Goal: Task Accomplishment & Management: Manage account settings

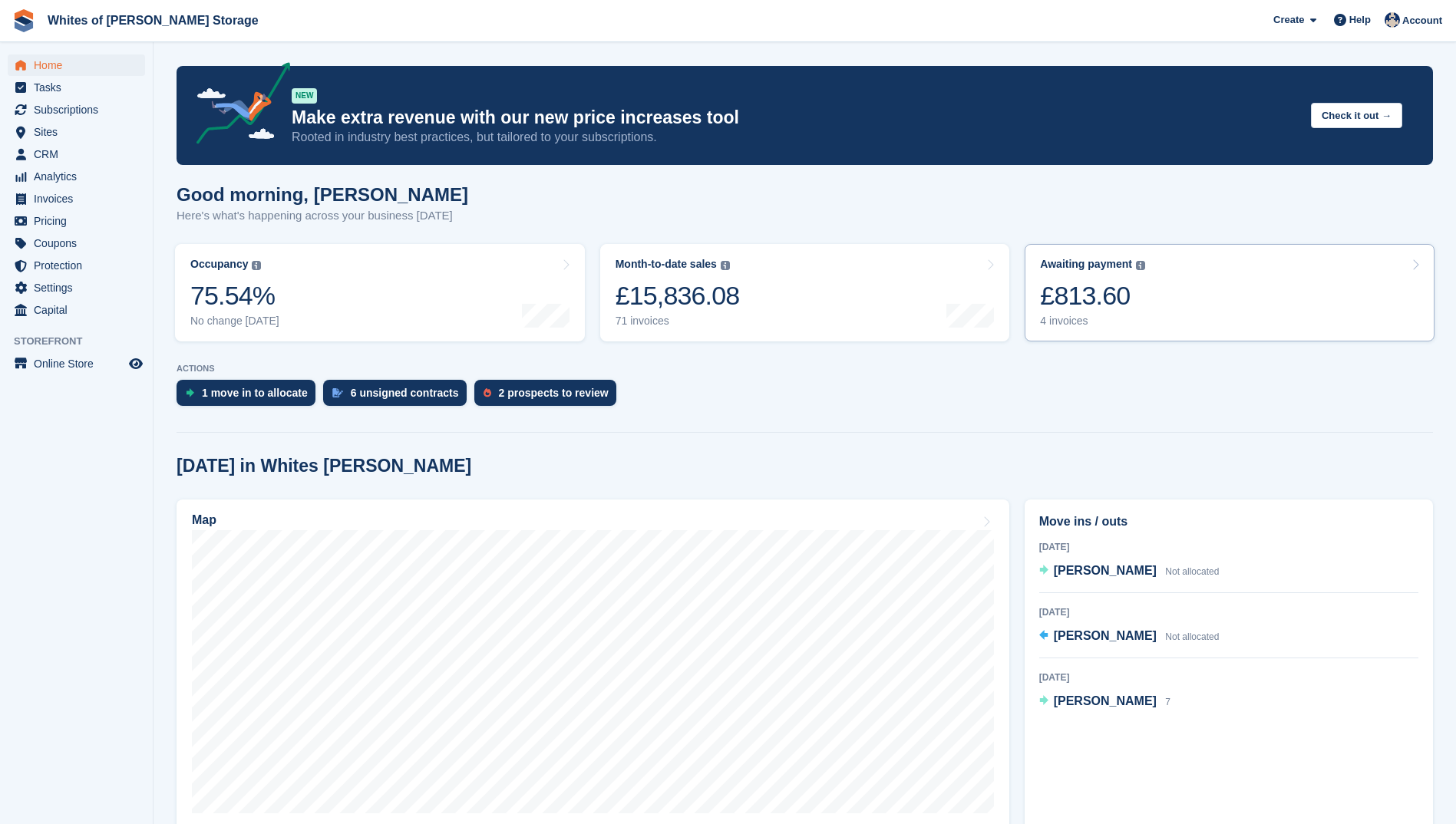
click at [1062, 302] on div "£813.60" at bounding box center [1092, 296] width 105 height 32
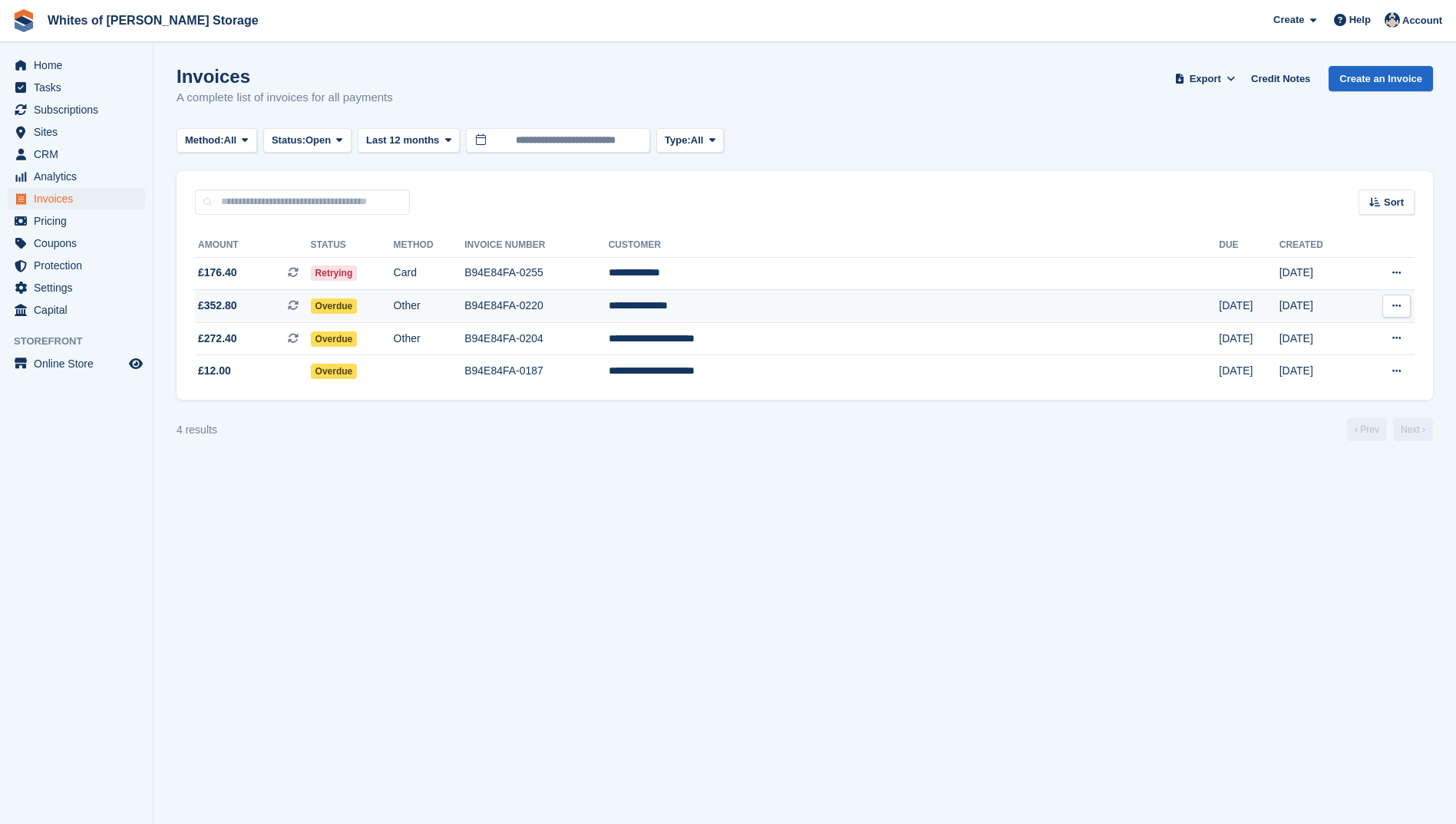
click at [206, 303] on span "£352.80" at bounding box center [217, 306] width 39 height 16
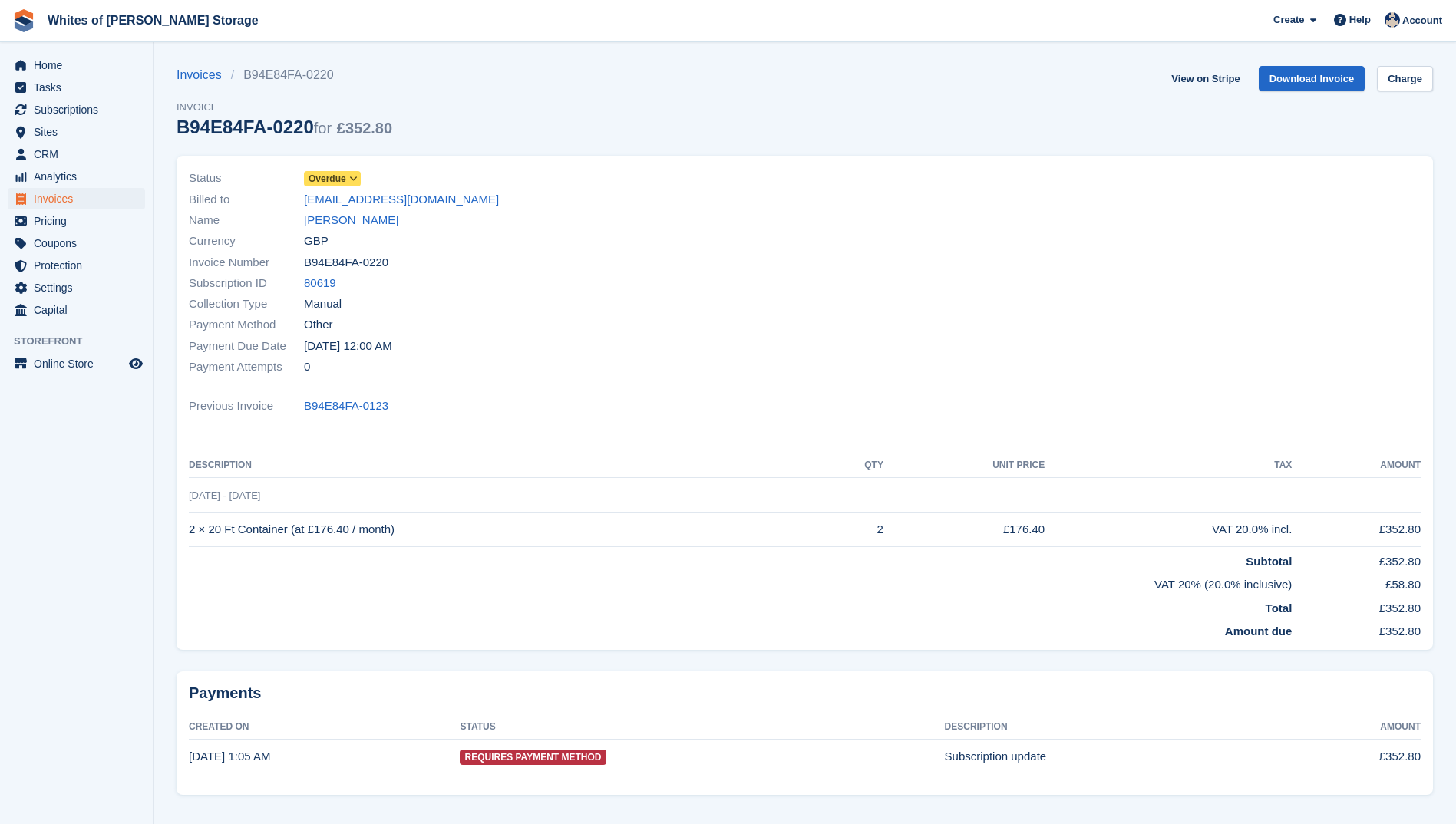
click at [357, 177] on icon at bounding box center [353, 178] width 9 height 9
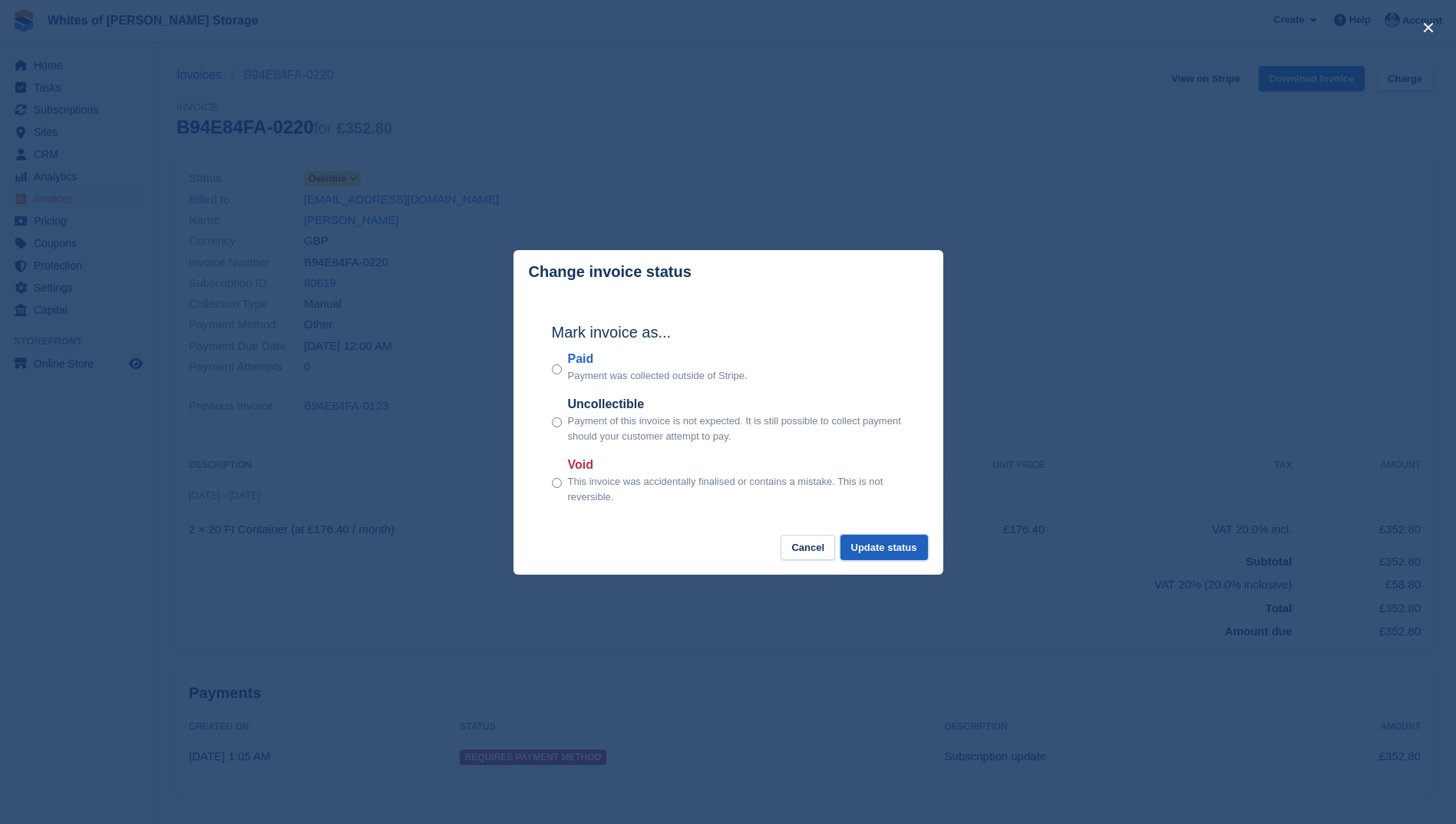
click at [888, 553] on button "Update status" at bounding box center [884, 547] width 88 height 26
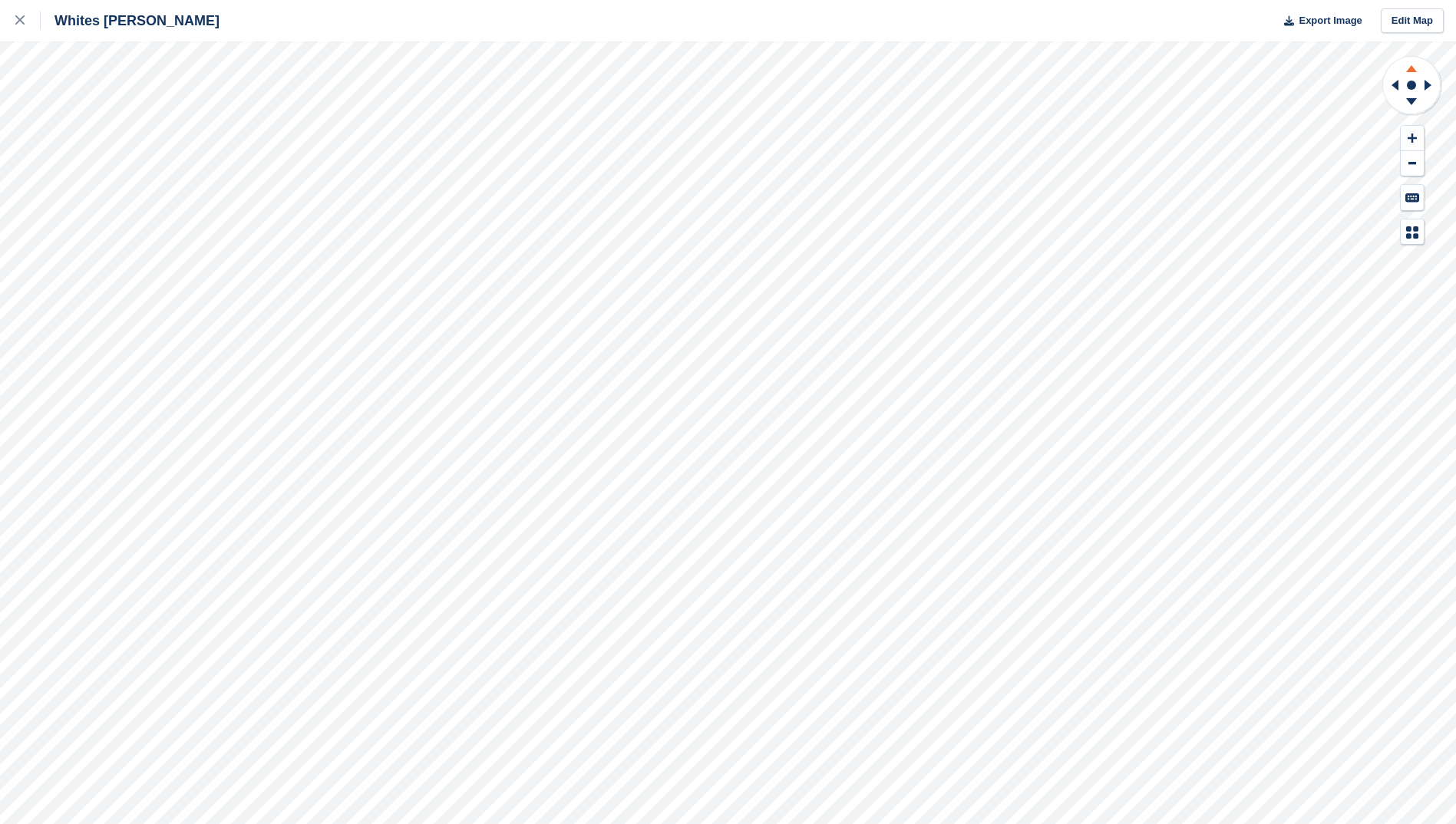
click at [1413, 65] on icon at bounding box center [1411, 66] width 40 height 19
click at [1413, 134] on icon at bounding box center [1413, 138] width 9 height 11
click at [1413, 138] on icon at bounding box center [1413, 138] width 9 height 9
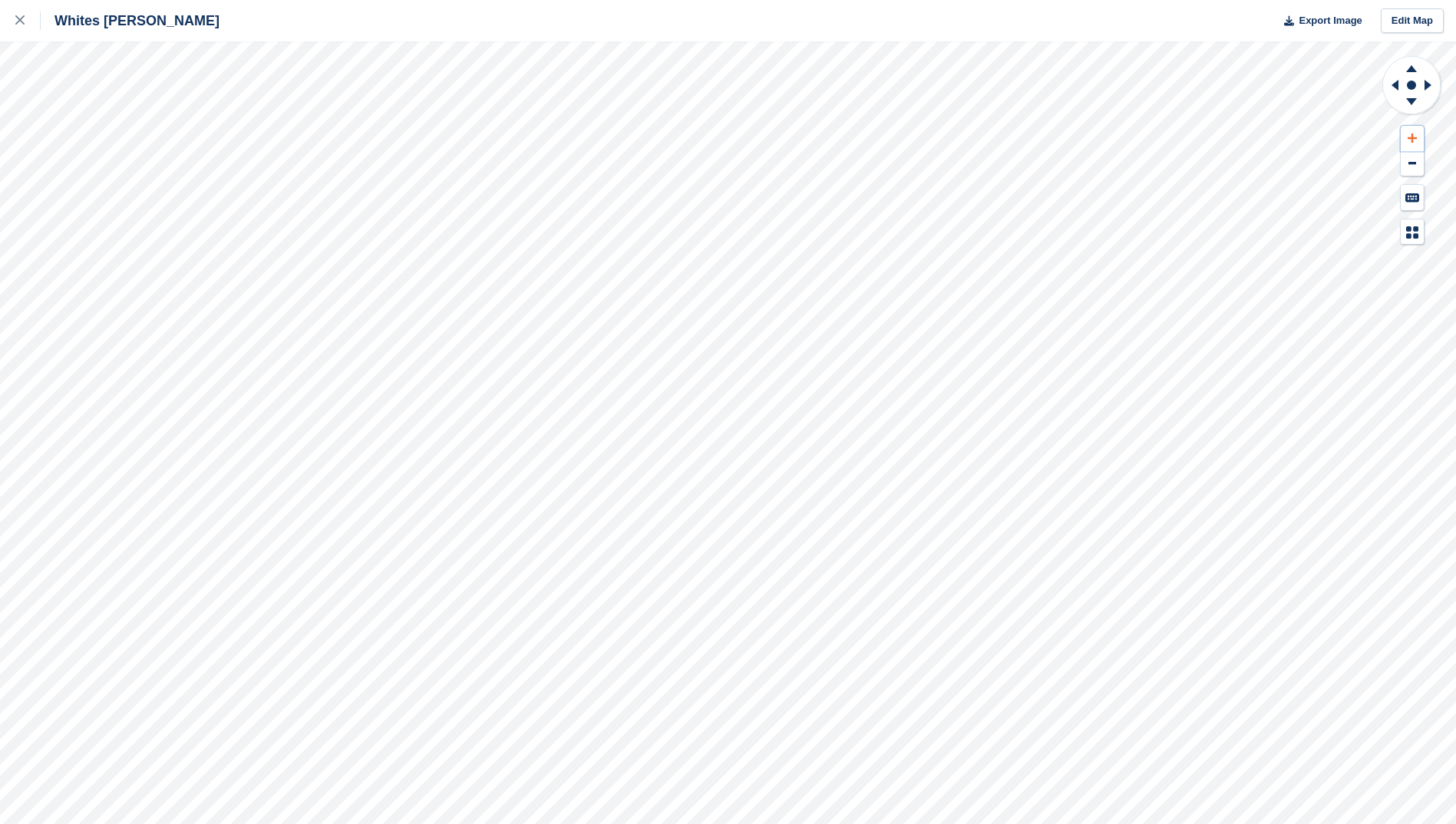
click at [1413, 138] on icon at bounding box center [1413, 138] width 9 height 9
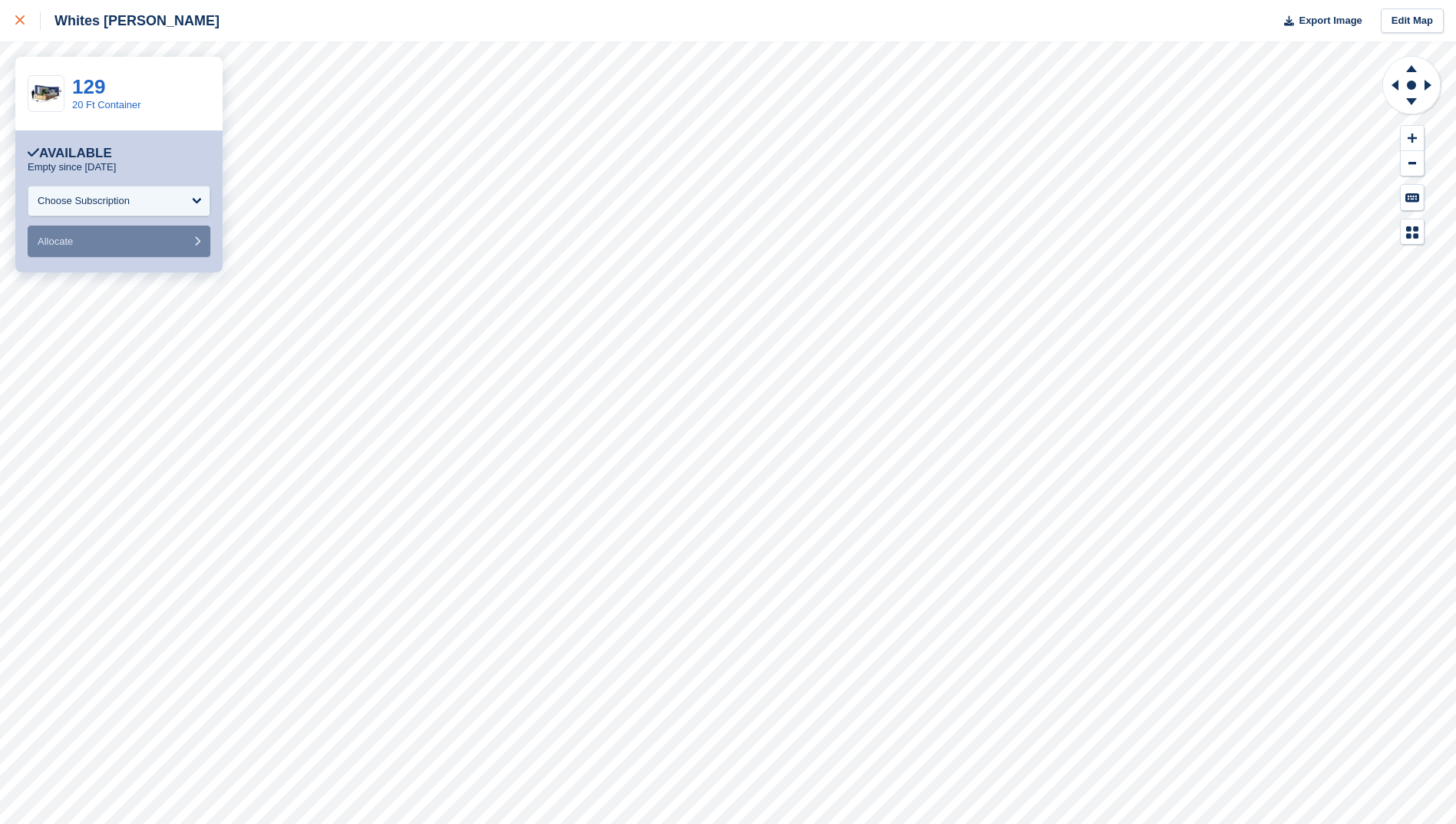
click at [20, 19] on icon at bounding box center [20, 20] width 9 height 9
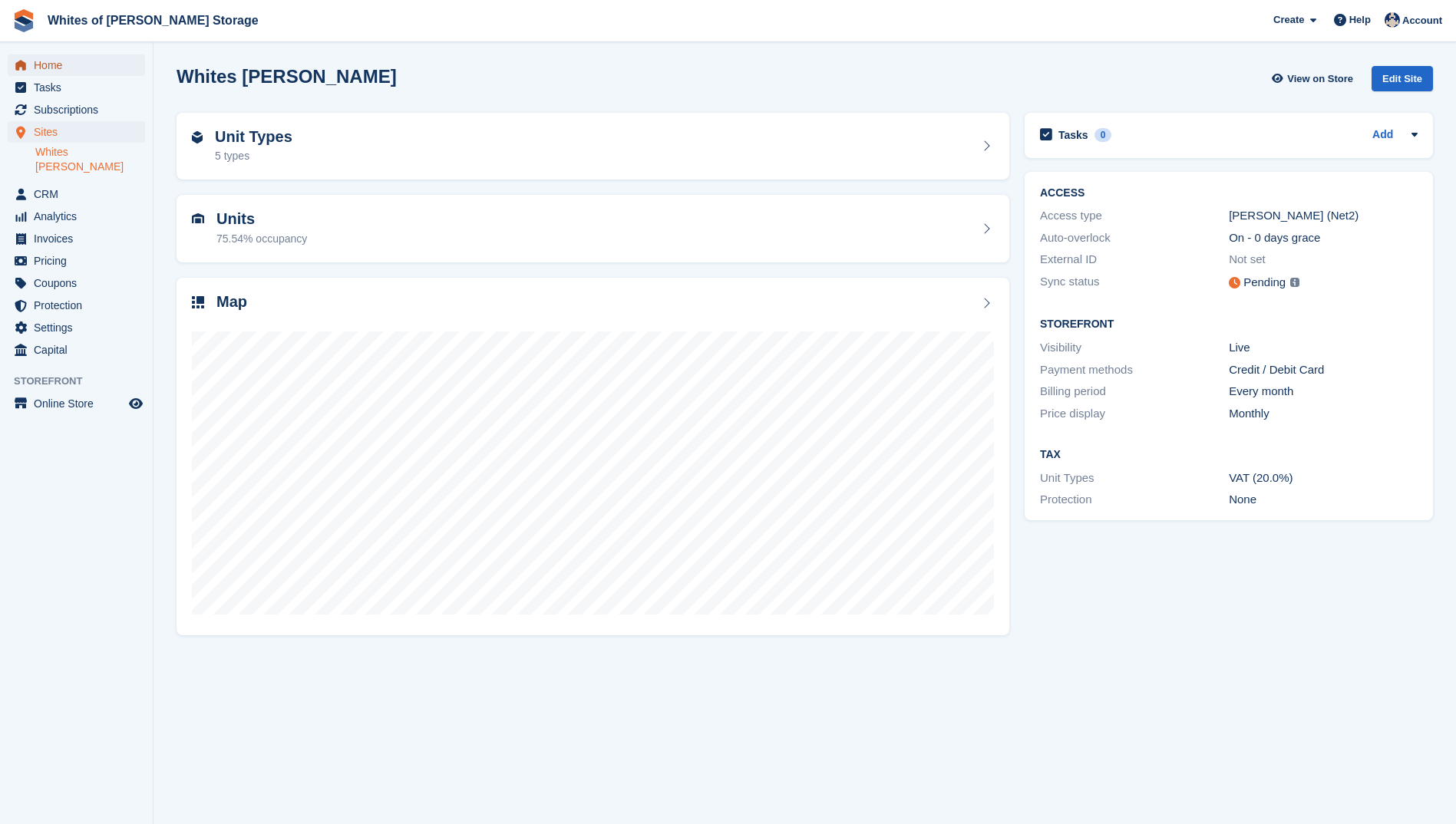
click at [57, 60] on span "Home" at bounding box center [80, 65] width 92 height 22
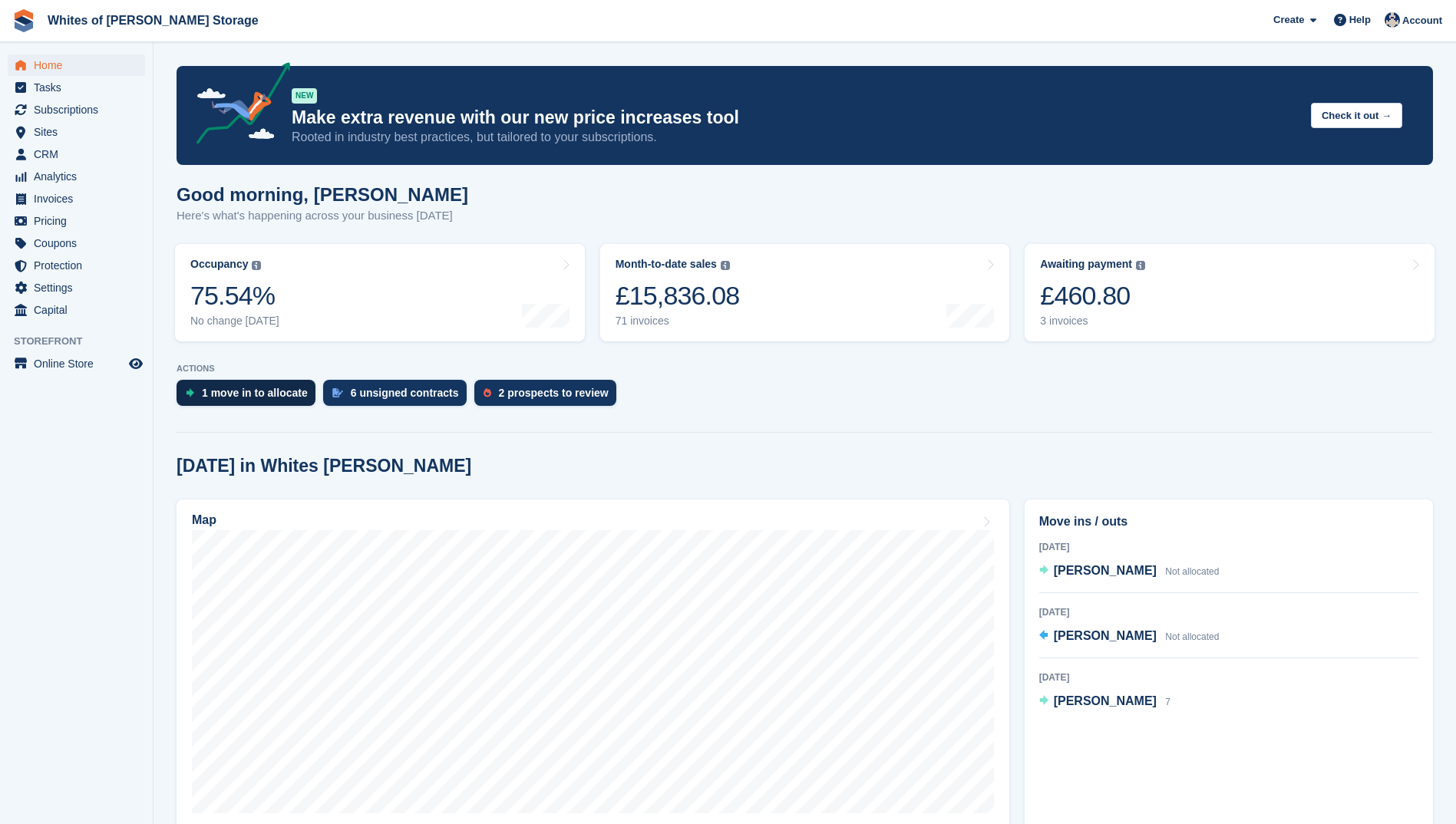
click at [232, 386] on div "1 move in to allocate" at bounding box center [255, 393] width 106 height 12
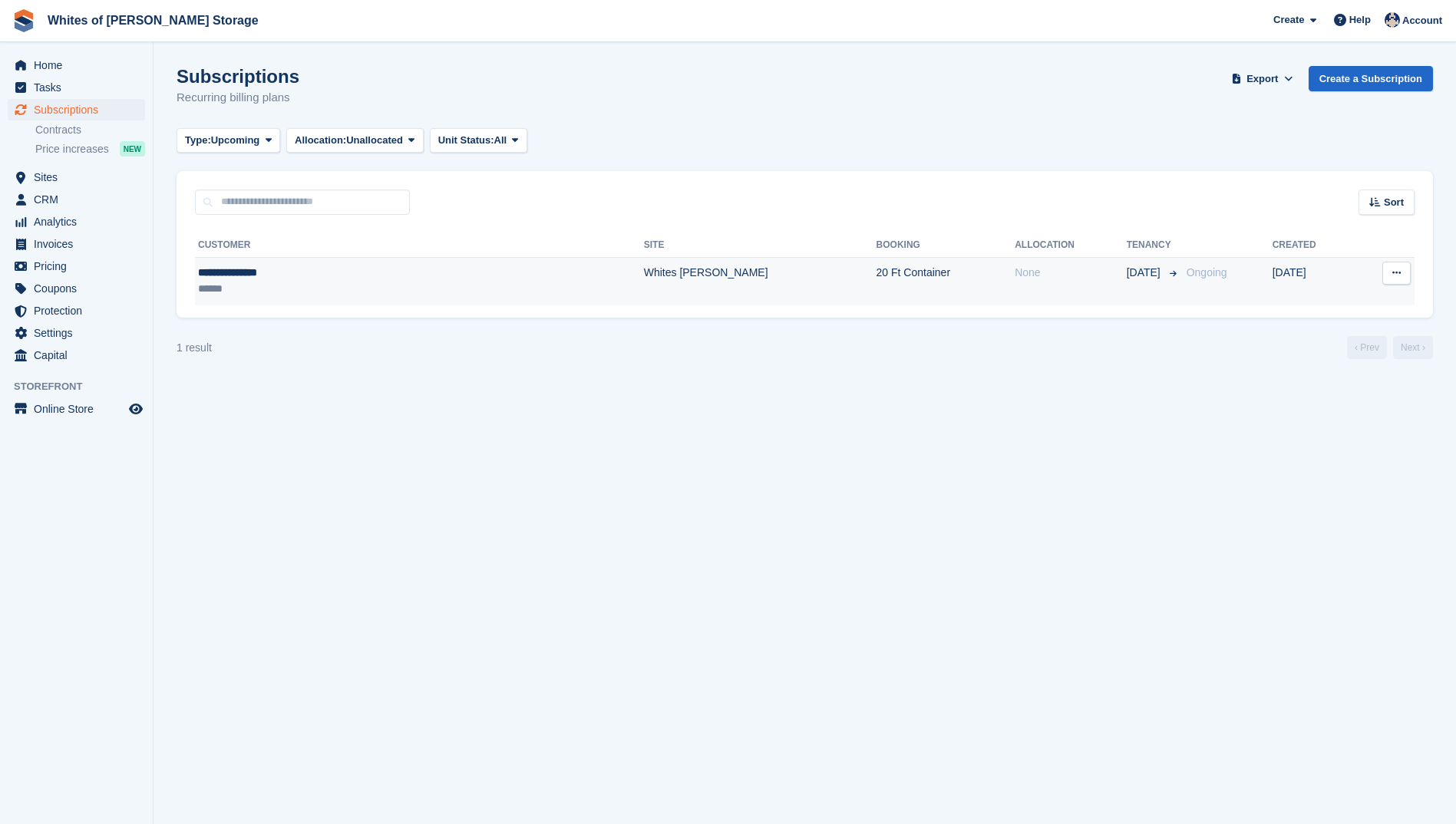
click at [243, 273] on div "**********" at bounding box center [316, 272] width 237 height 16
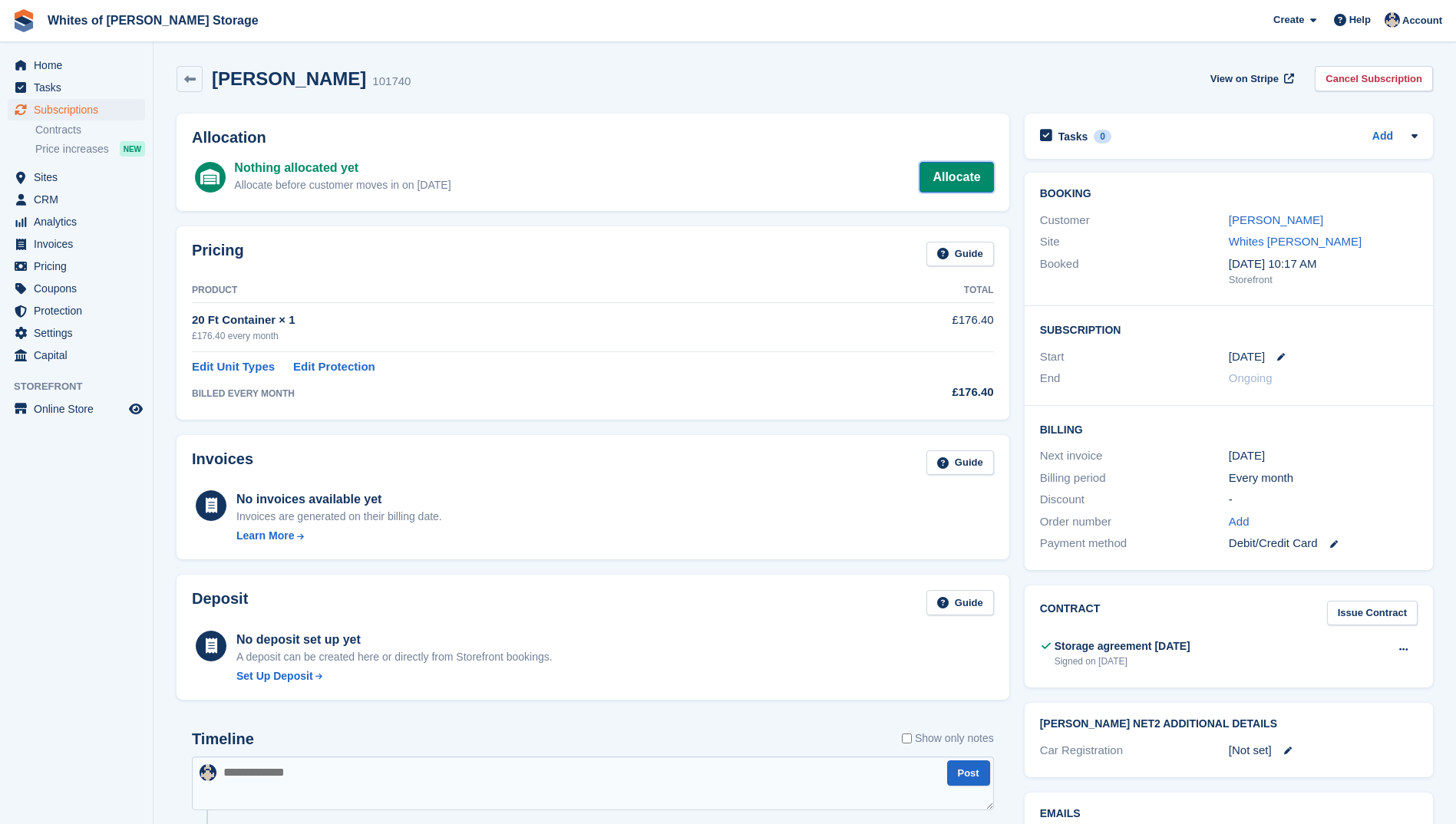
click at [955, 170] on link "Allocate" at bounding box center [956, 178] width 74 height 31
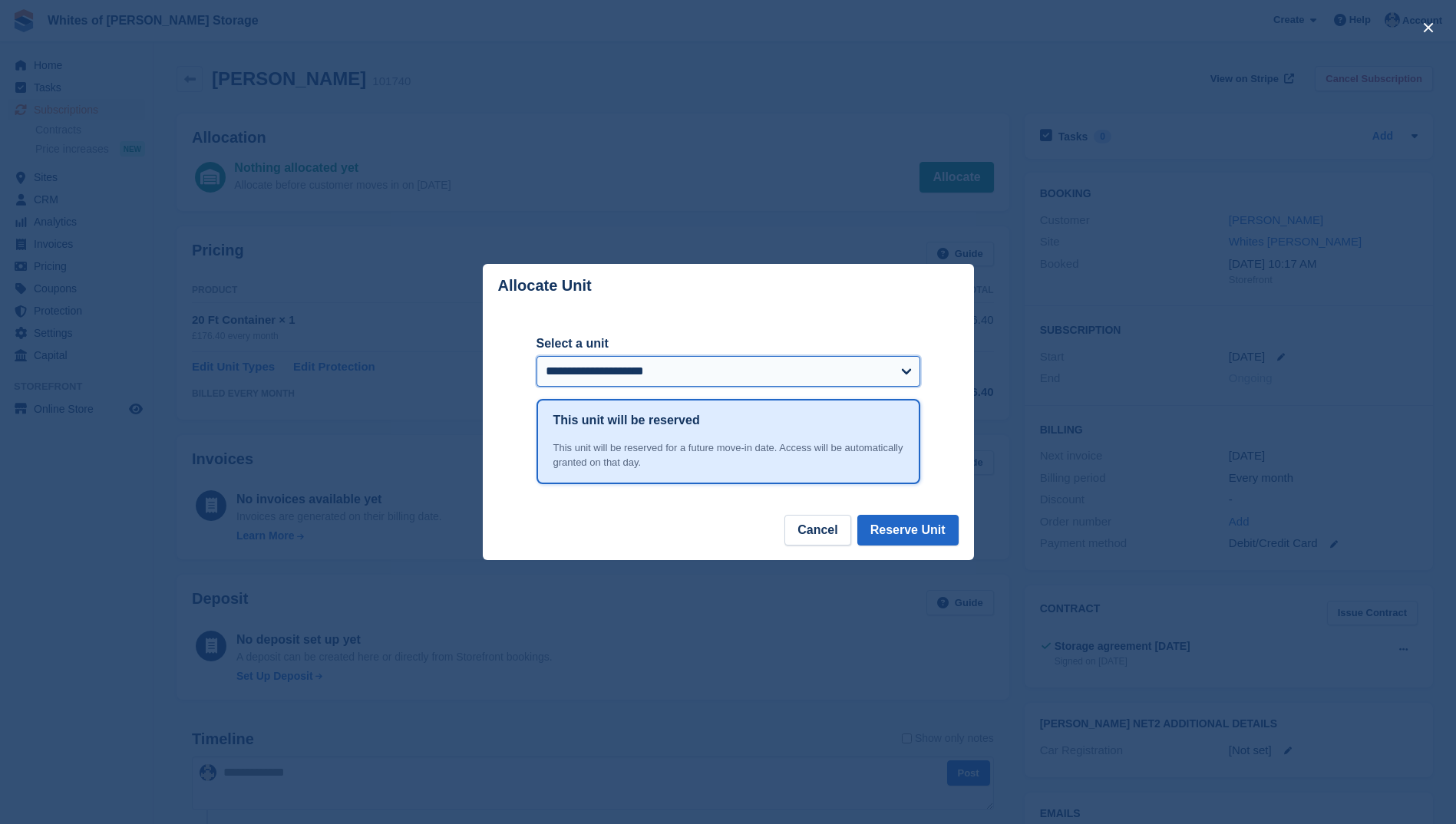
click at [821, 371] on select "**********" at bounding box center [728, 372] width 383 height 31
select select "******"
click at [536, 357] on select "**********" at bounding box center [728, 372] width 383 height 31
click at [893, 537] on button "Reserve Unit" at bounding box center [908, 531] width 102 height 31
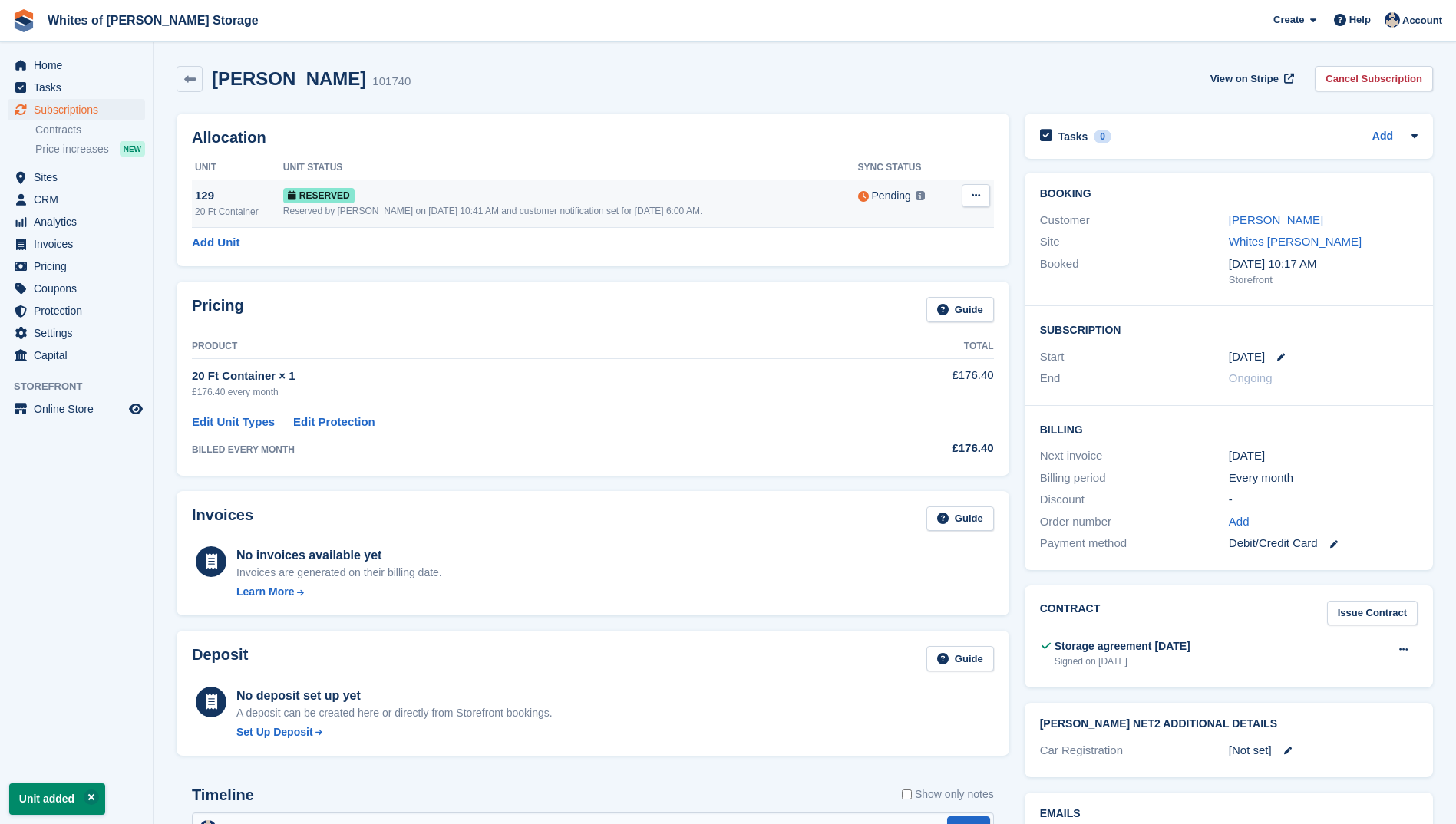
click at [967, 198] on button at bounding box center [976, 196] width 29 height 23
click at [914, 225] on p "Grant Early Access" at bounding box center [917, 226] width 133 height 20
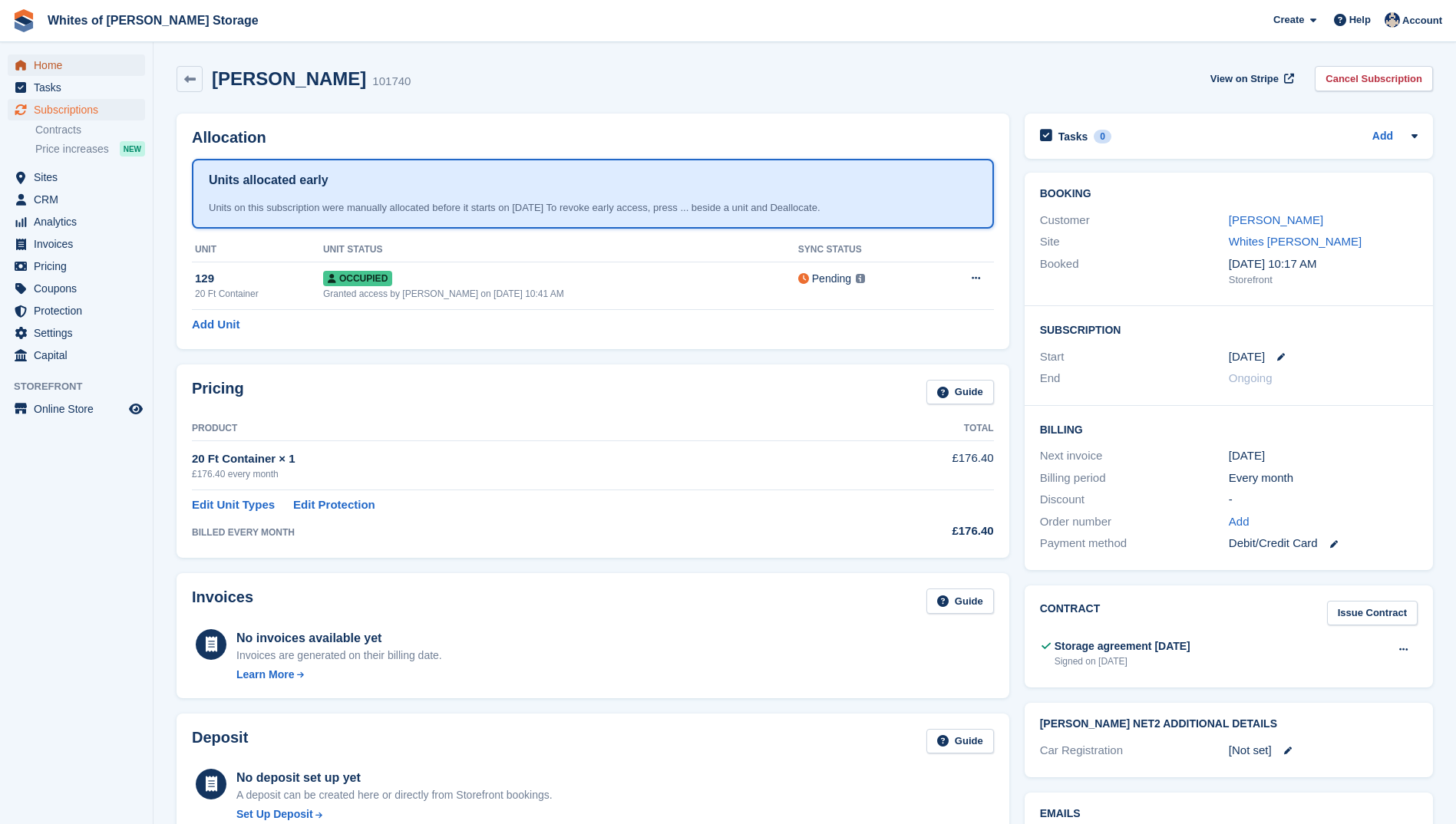
click at [54, 64] on span "Home" at bounding box center [80, 65] width 92 height 22
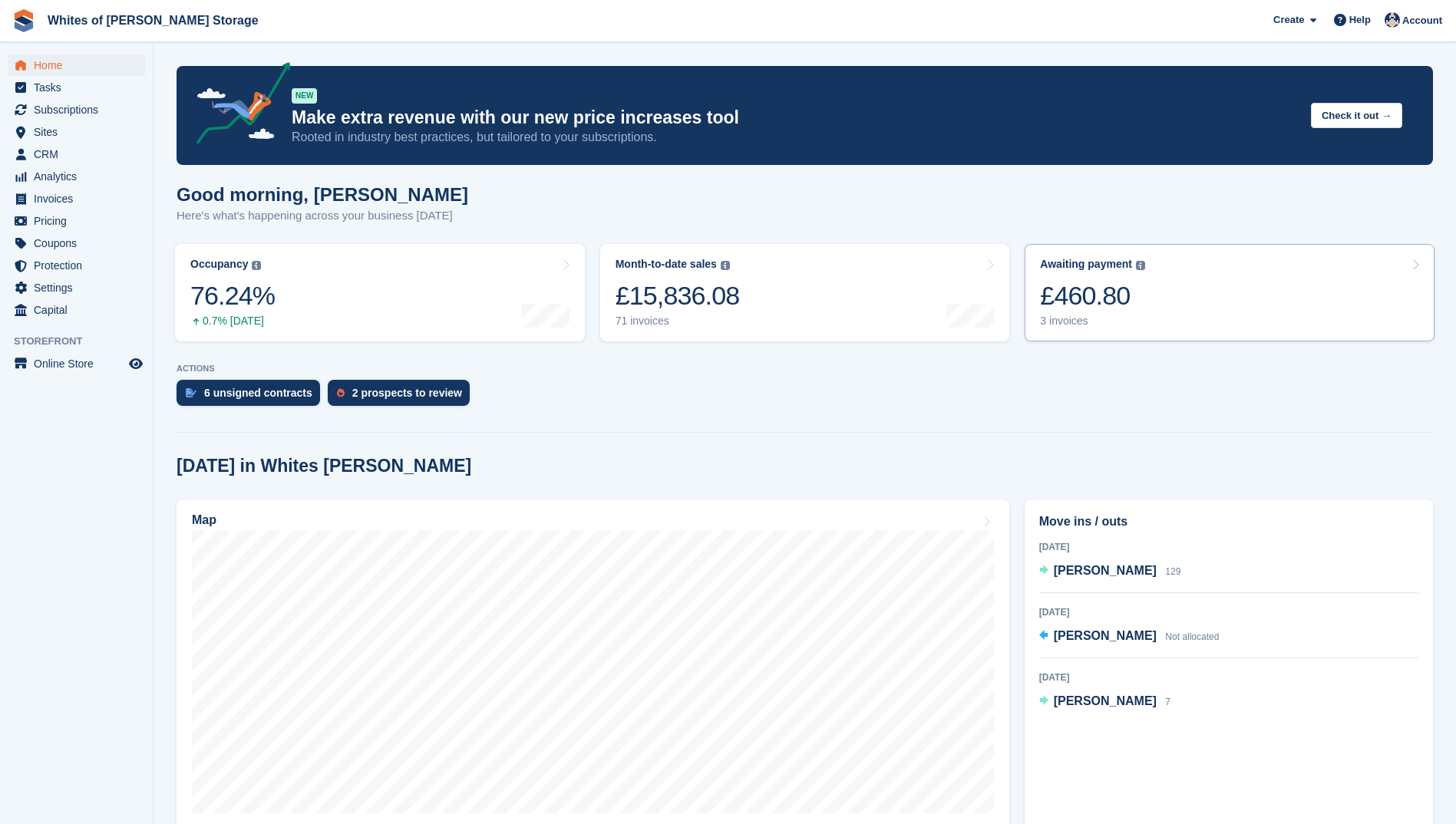
click at [1059, 299] on div "£460.80" at bounding box center [1092, 296] width 105 height 32
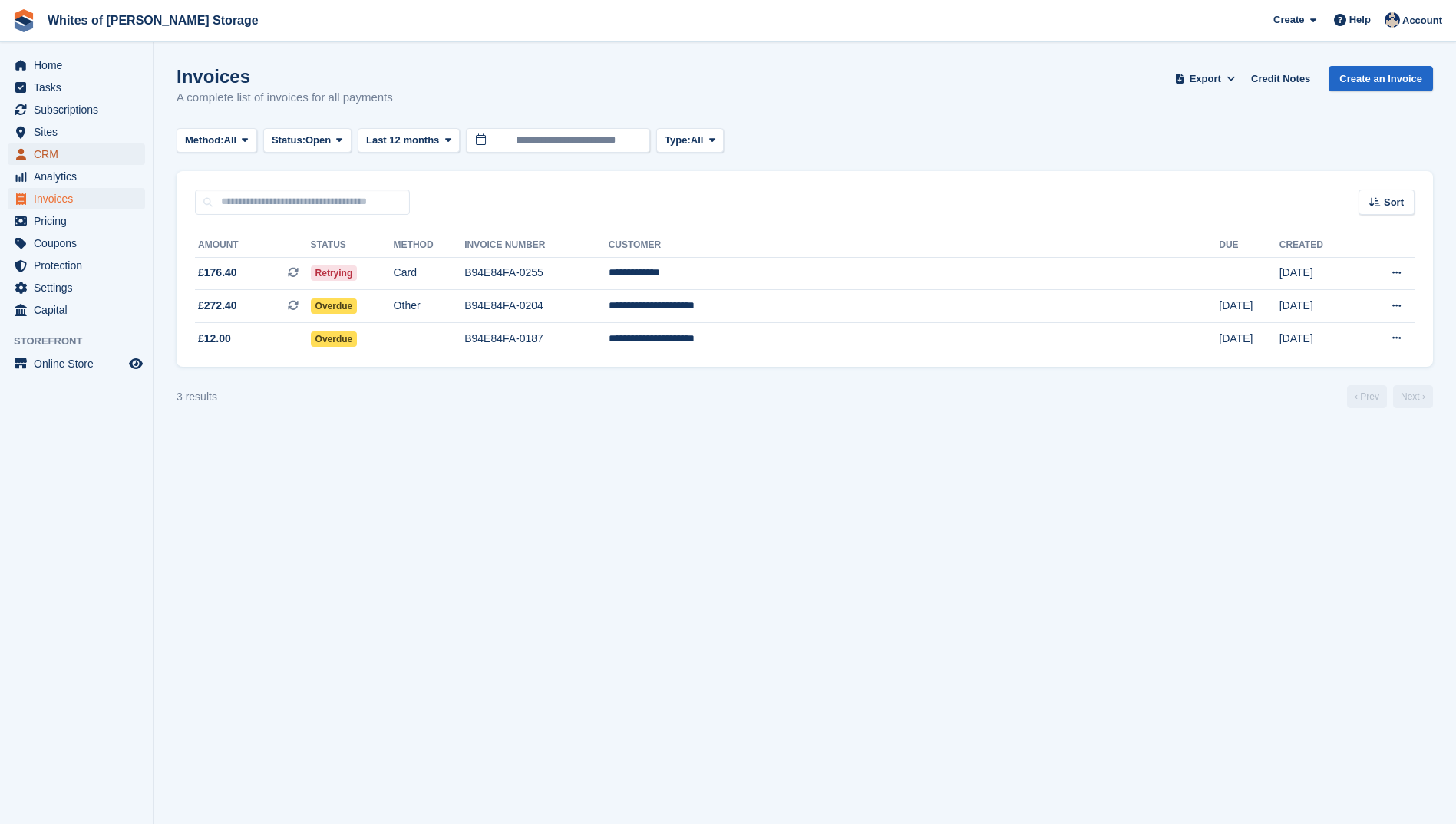
click at [43, 153] on span "CRM" at bounding box center [80, 154] width 92 height 22
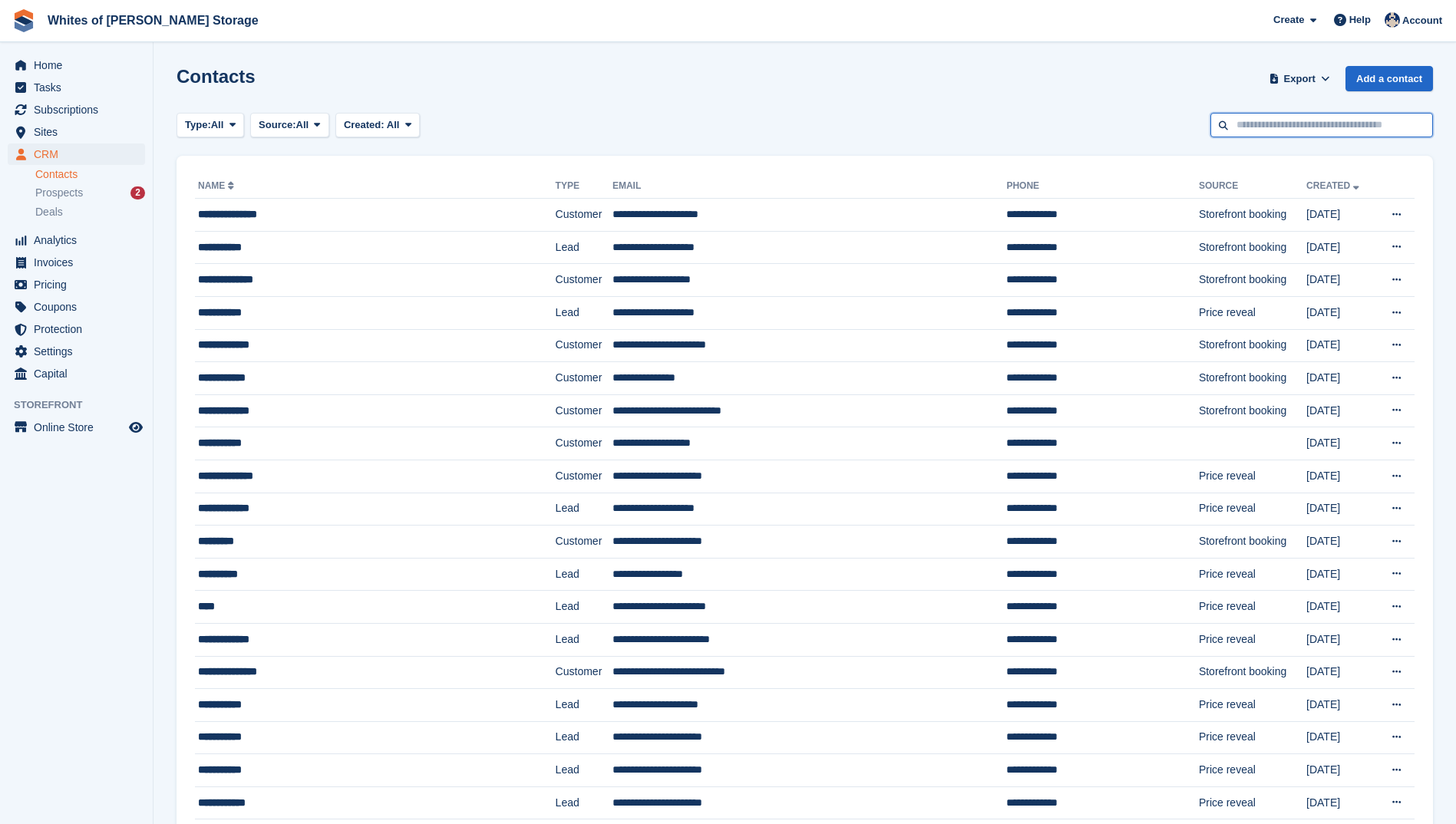
click at [1281, 123] on input "text" at bounding box center [1322, 125] width 223 height 26
type input "******"
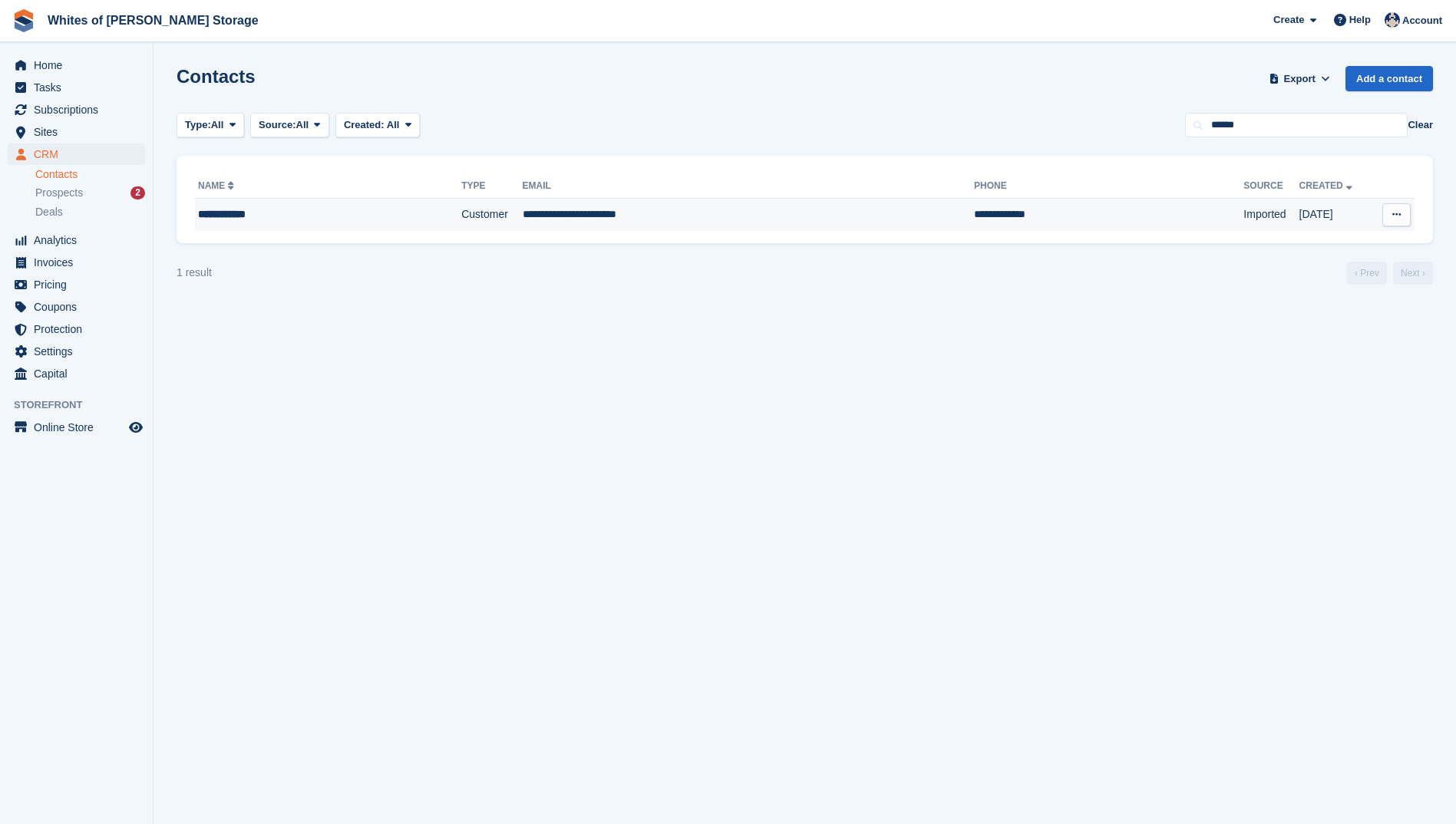
click at [226, 208] on div "**********" at bounding box center [298, 214] width 201 height 16
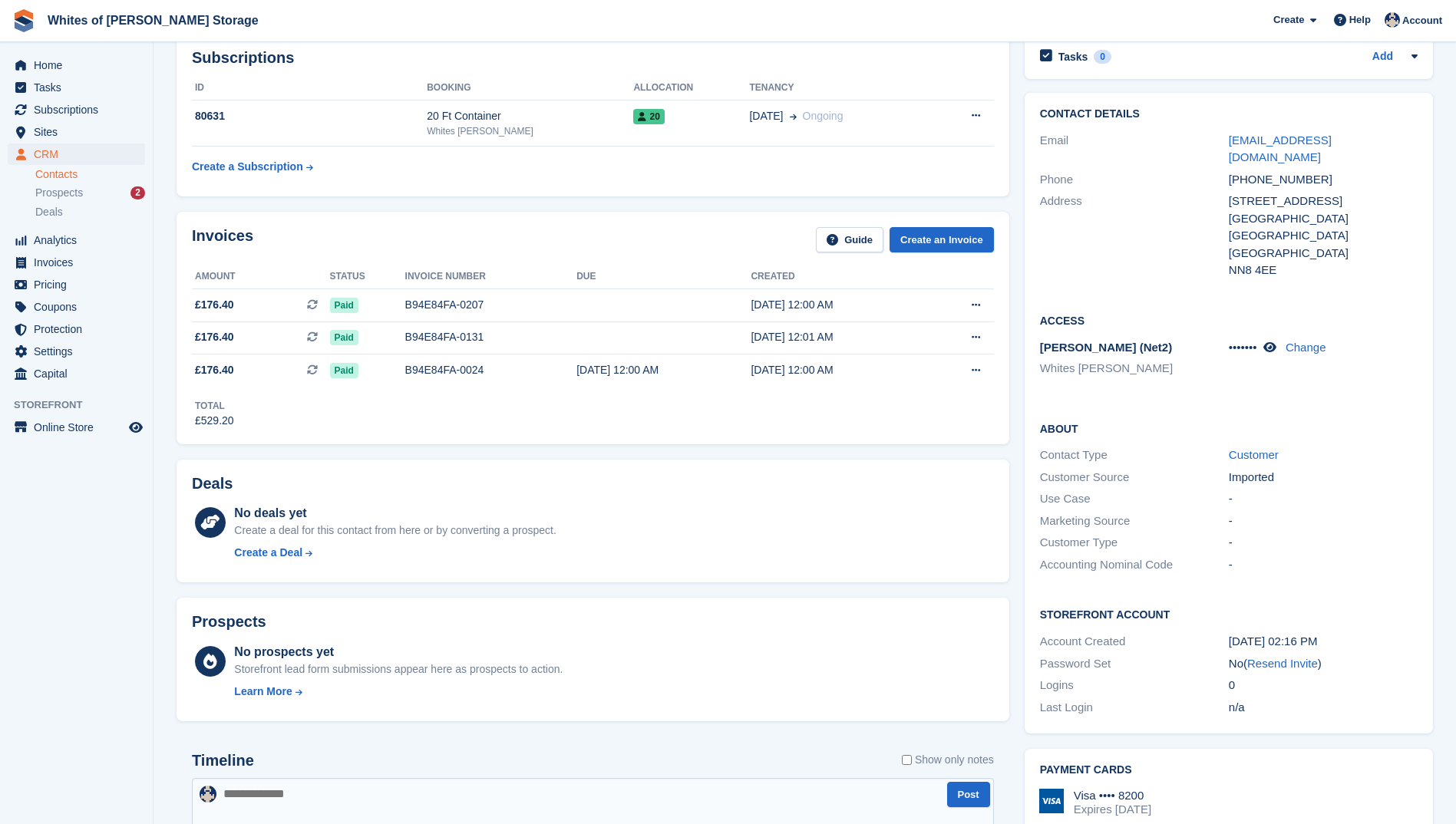
scroll to position [307, 0]
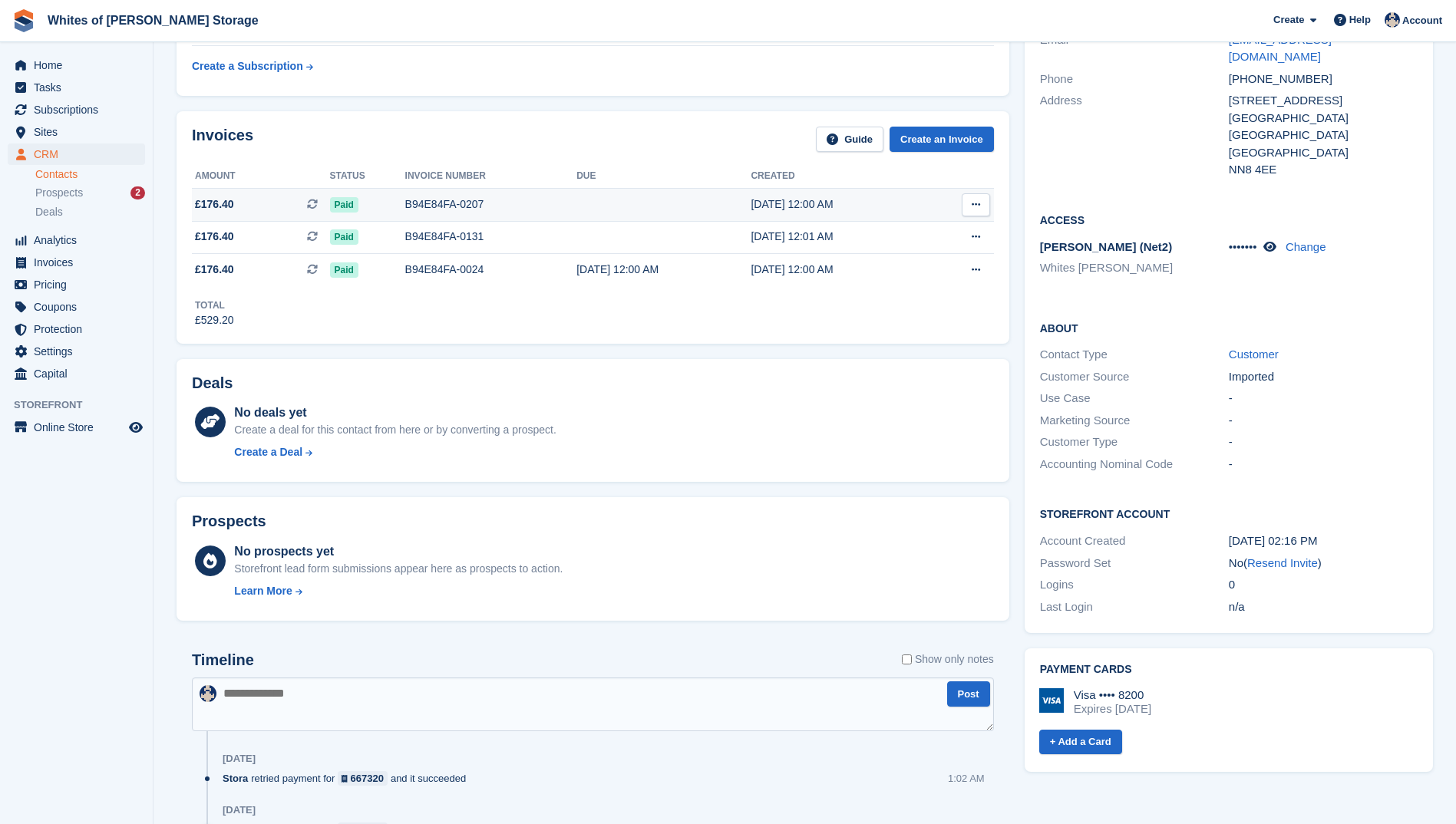
click at [213, 205] on span "£176.40" at bounding box center [214, 204] width 39 height 16
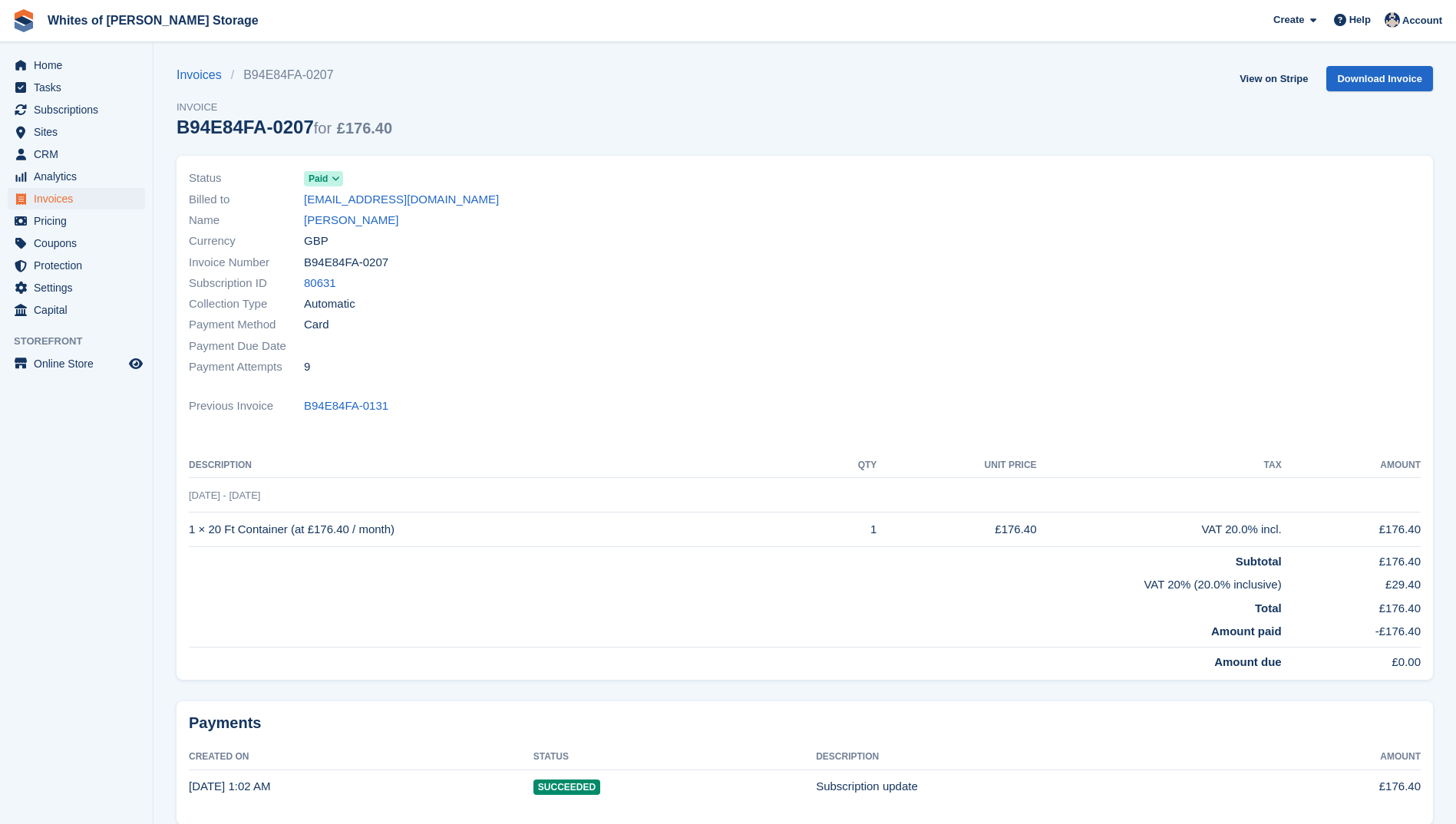
scroll to position [70, 0]
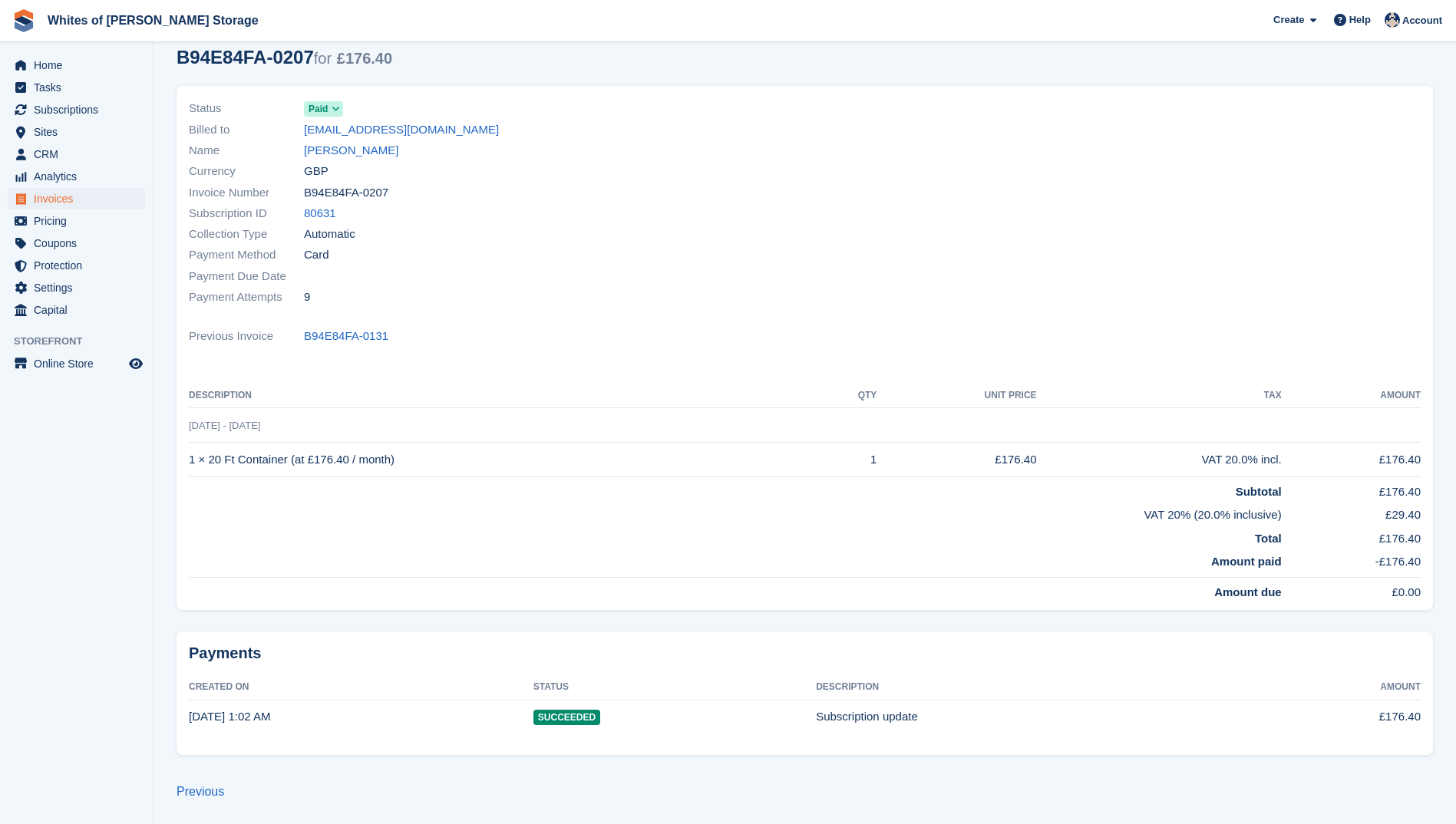
click at [317, 111] on span "Paid" at bounding box center [318, 109] width 19 height 14
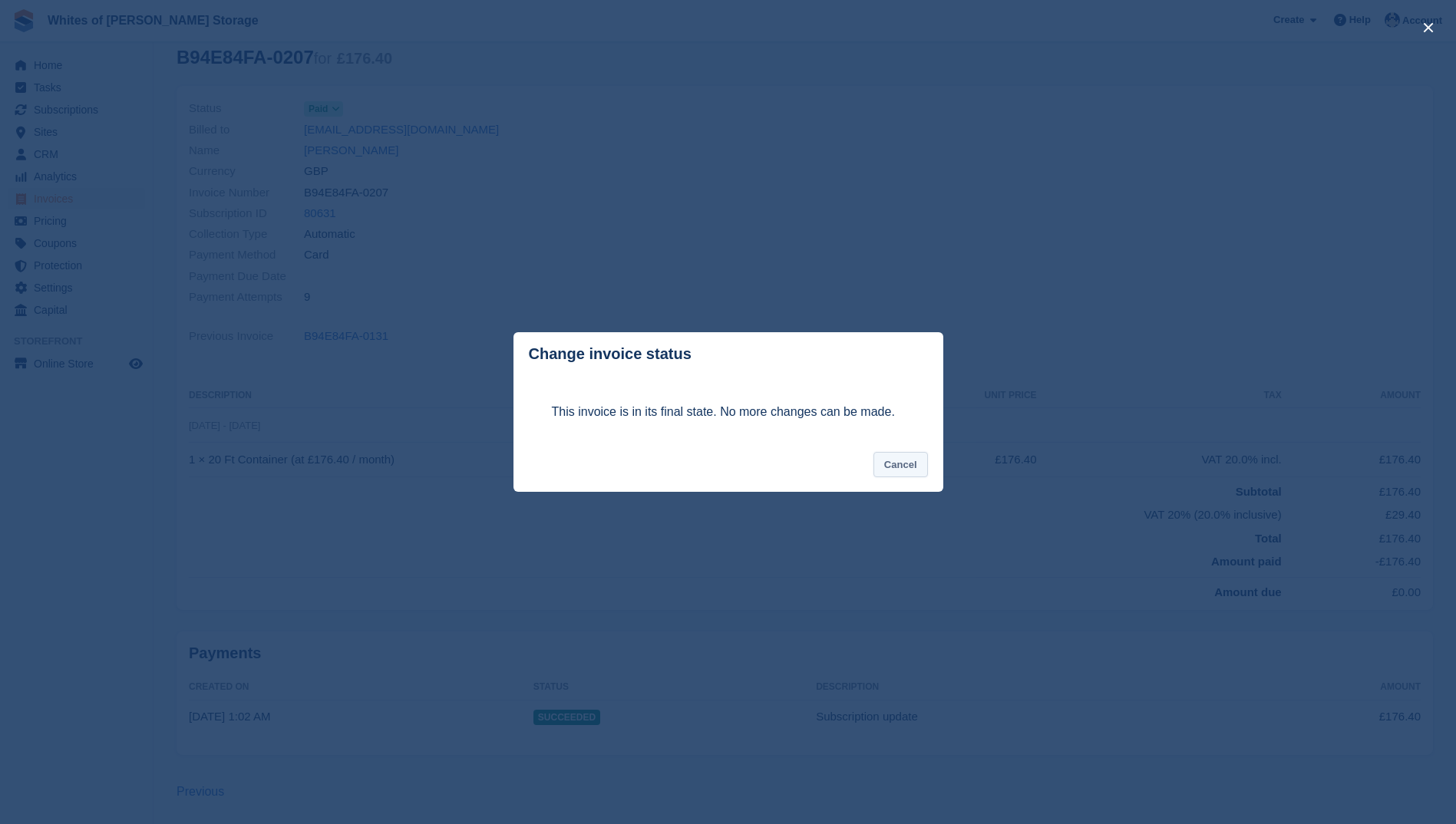
click at [910, 466] on button "Cancel" at bounding box center [900, 464] width 54 height 26
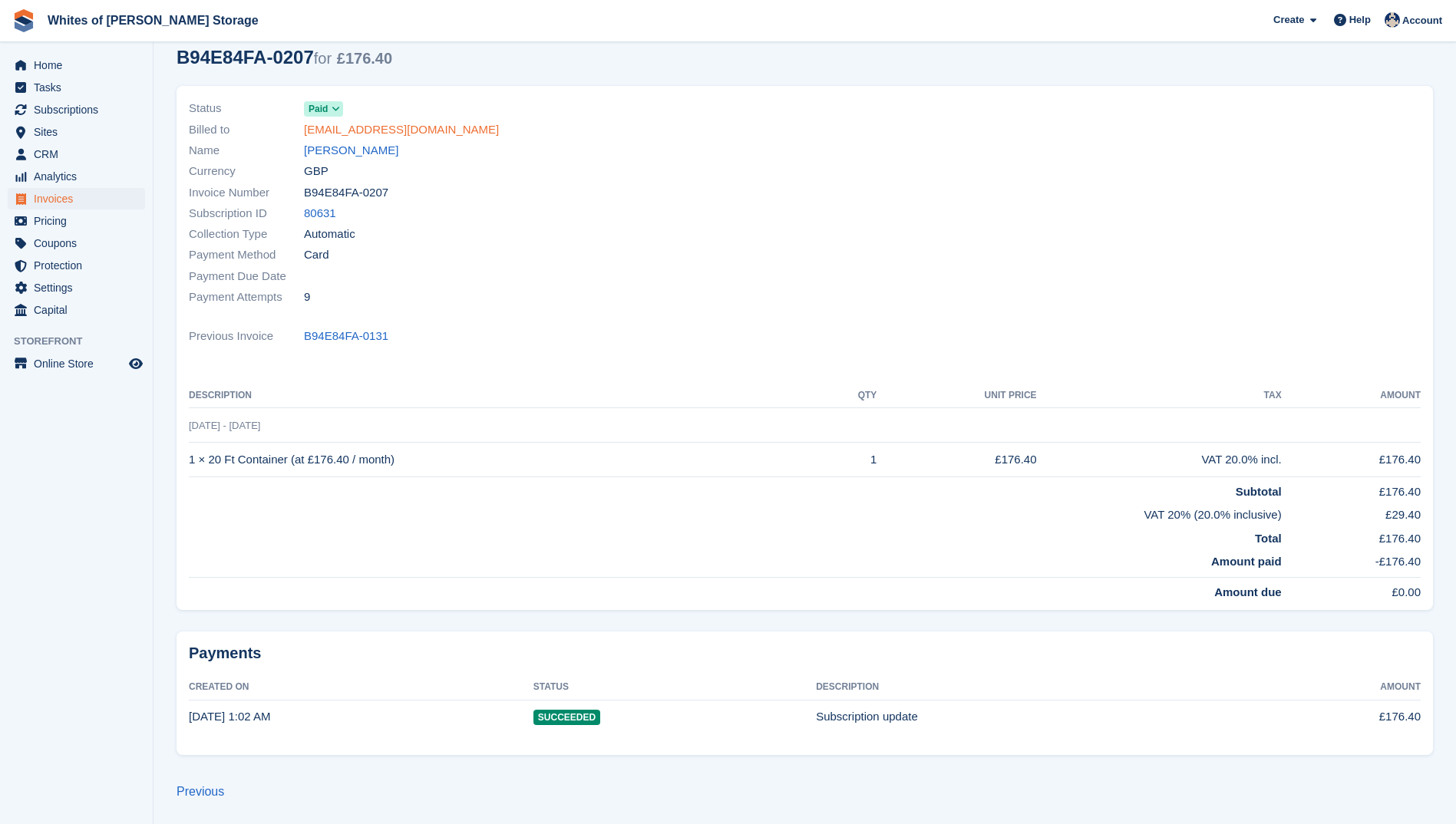
click at [324, 134] on link "stevefrost0077@gmail.com" at bounding box center [401, 130] width 195 height 18
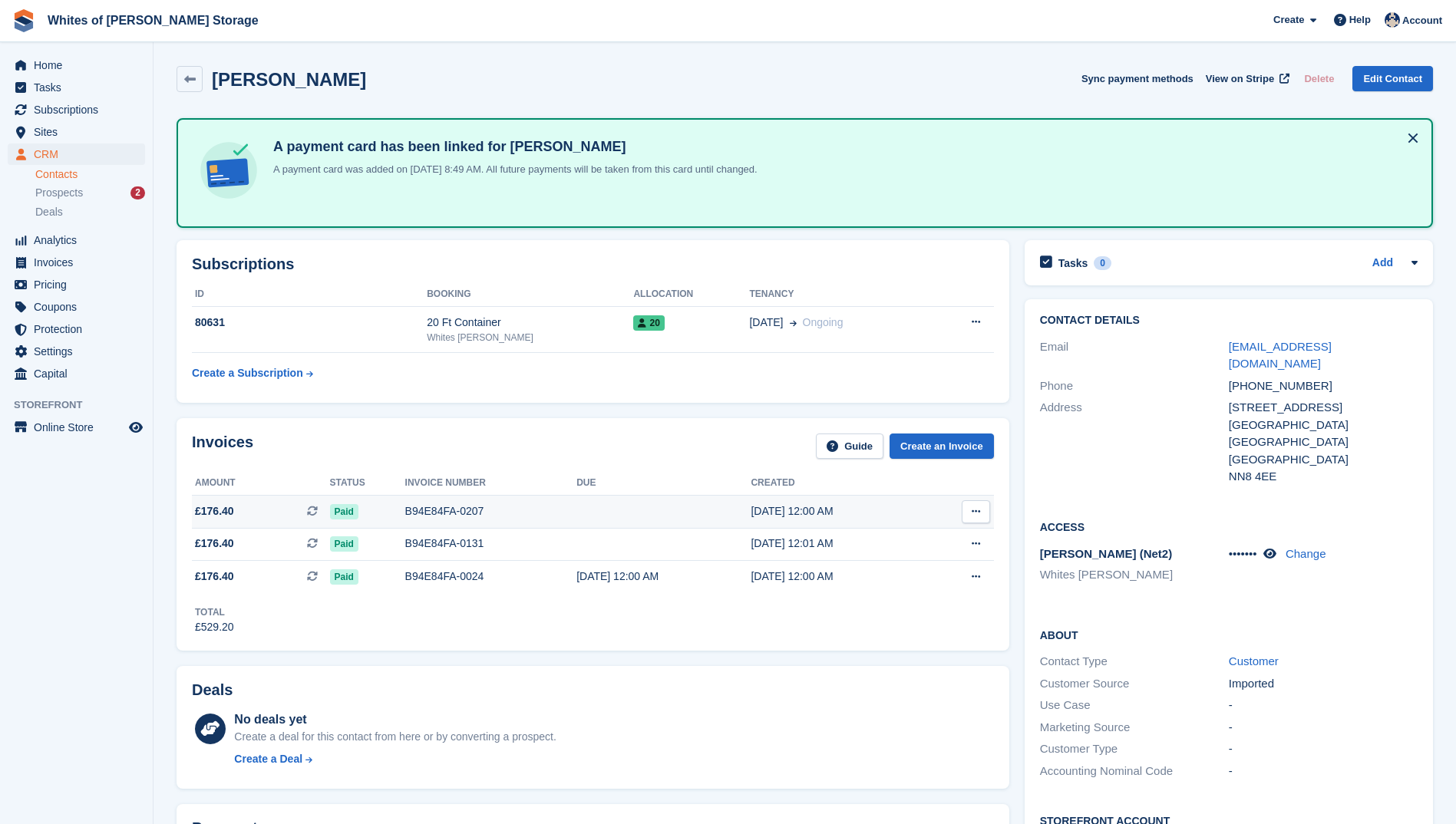
click at [972, 510] on icon at bounding box center [976, 511] width 9 height 10
click at [54, 59] on span "Home" at bounding box center [80, 65] width 92 height 22
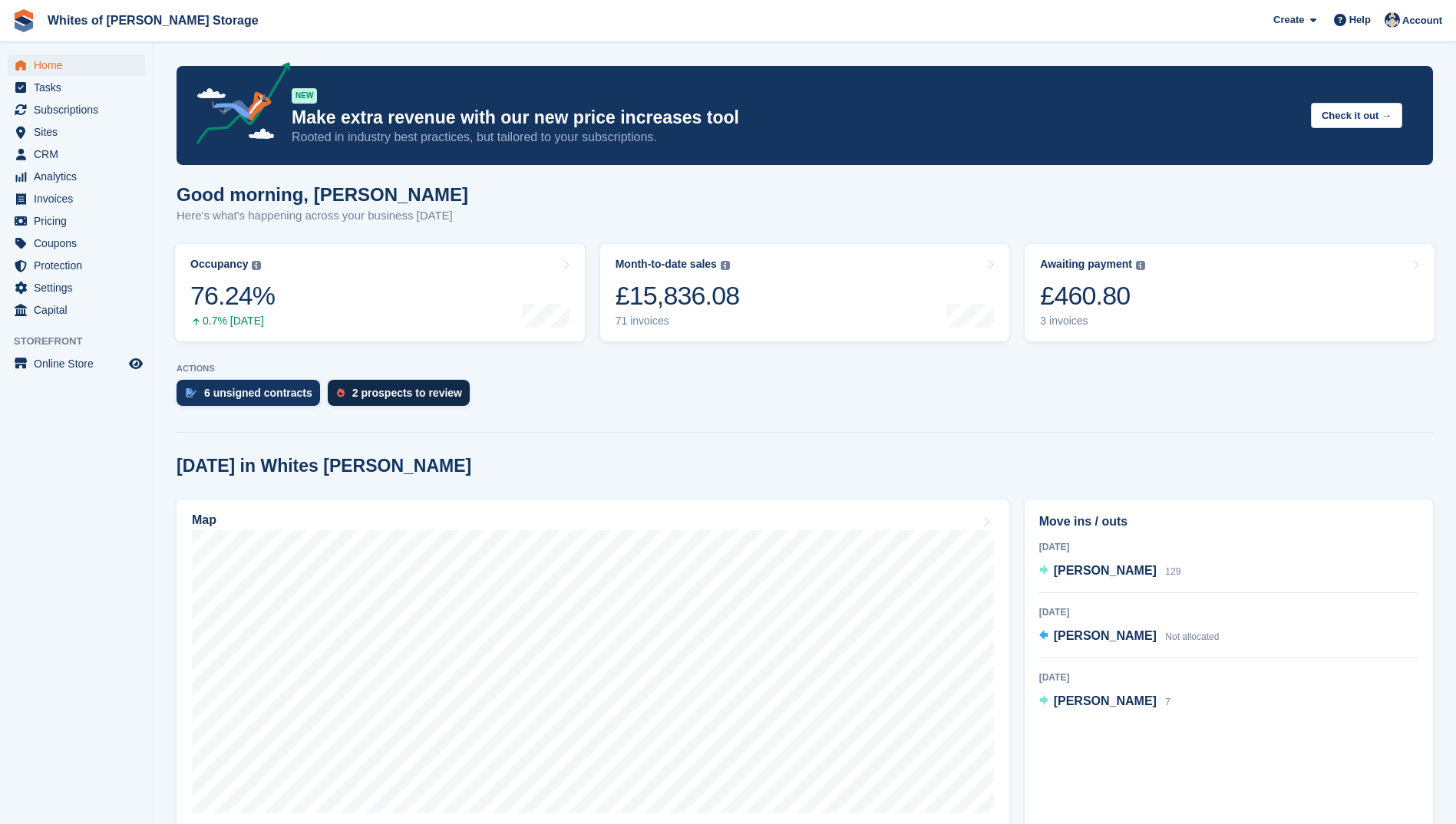
click at [390, 382] on div "2 prospects to review" at bounding box center [398, 393] width 142 height 26
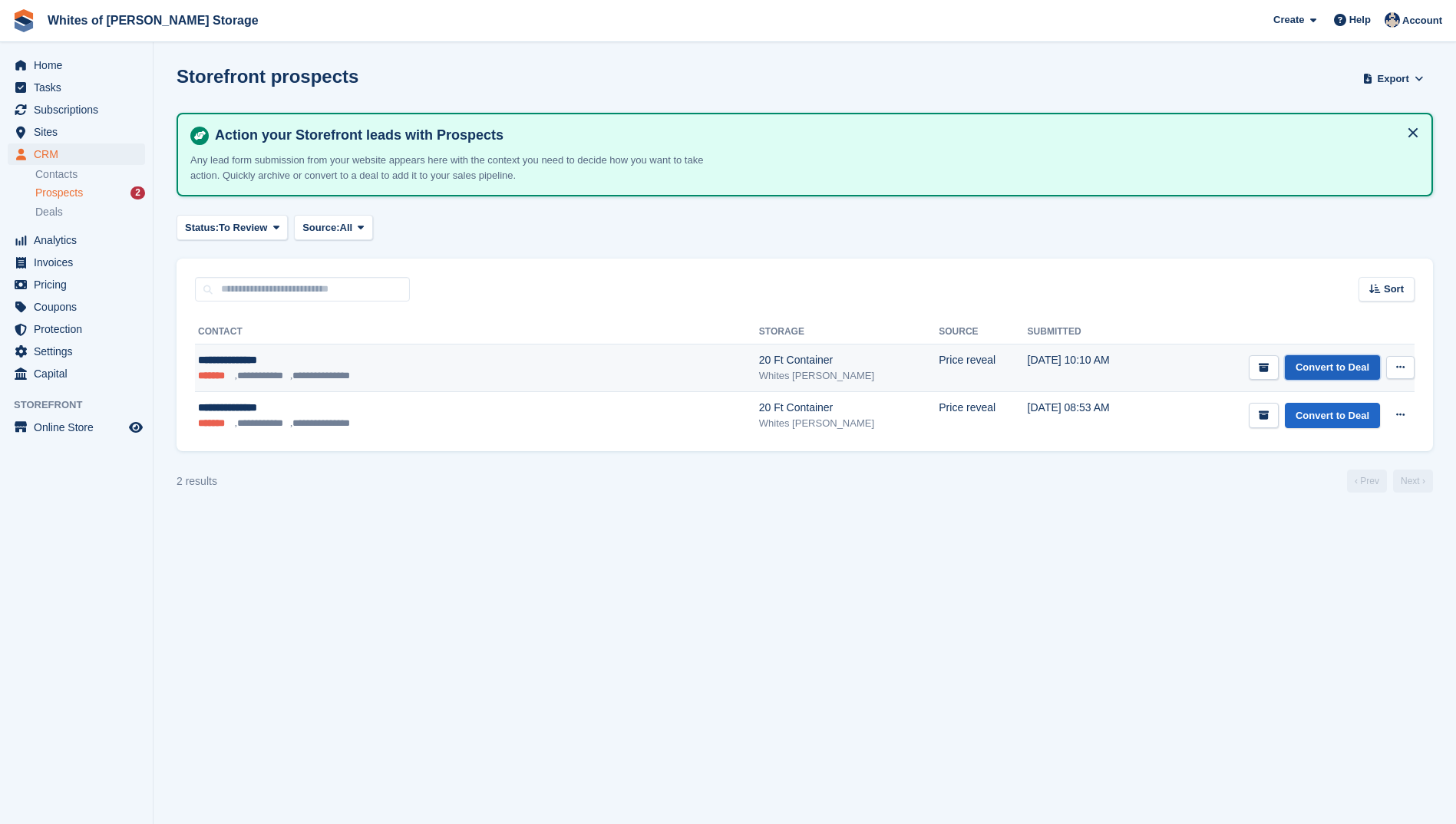
click at [1323, 369] on link "Convert to Deal" at bounding box center [1332, 368] width 95 height 26
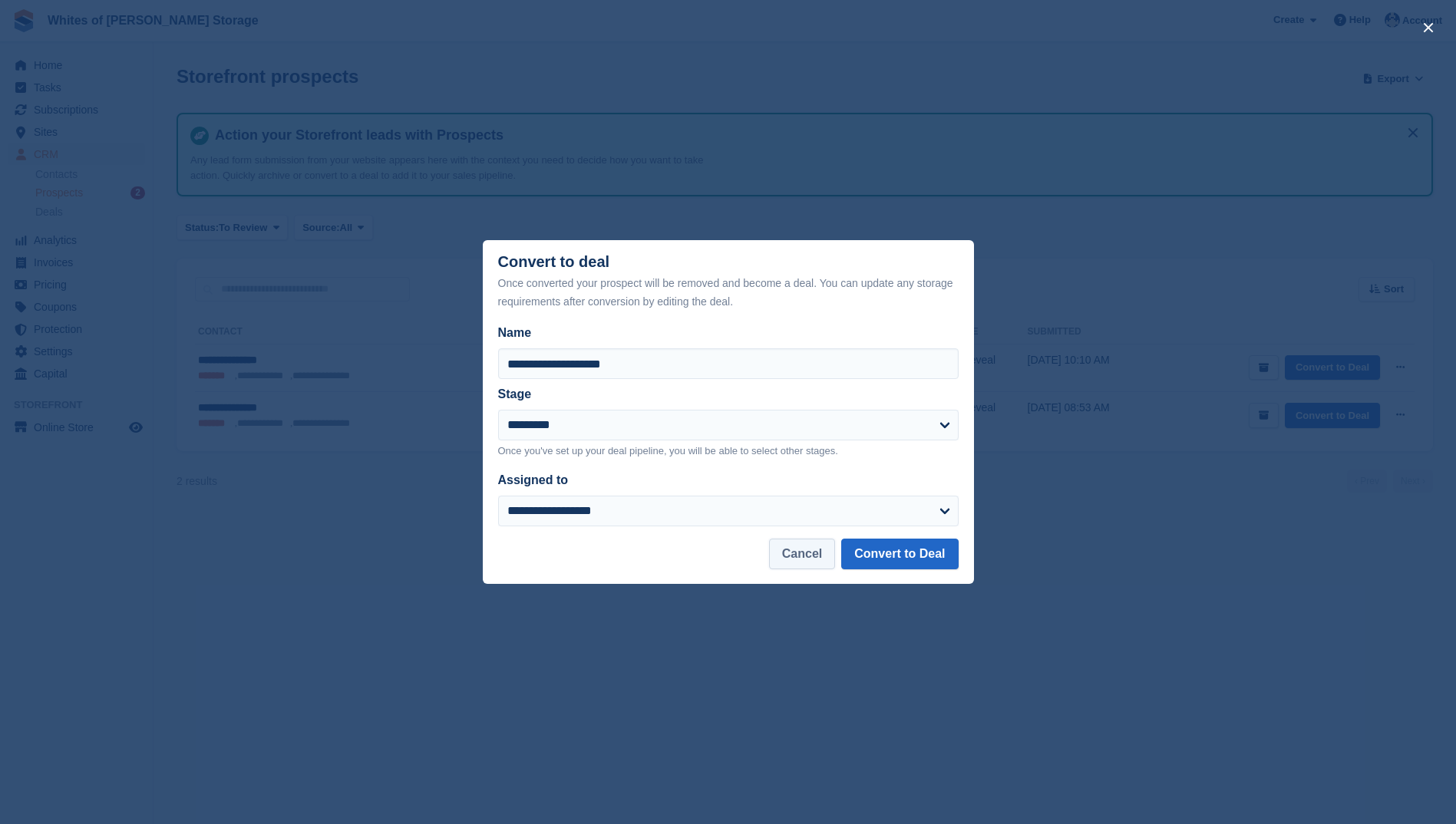
click at [809, 553] on button "Cancel" at bounding box center [802, 554] width 66 height 31
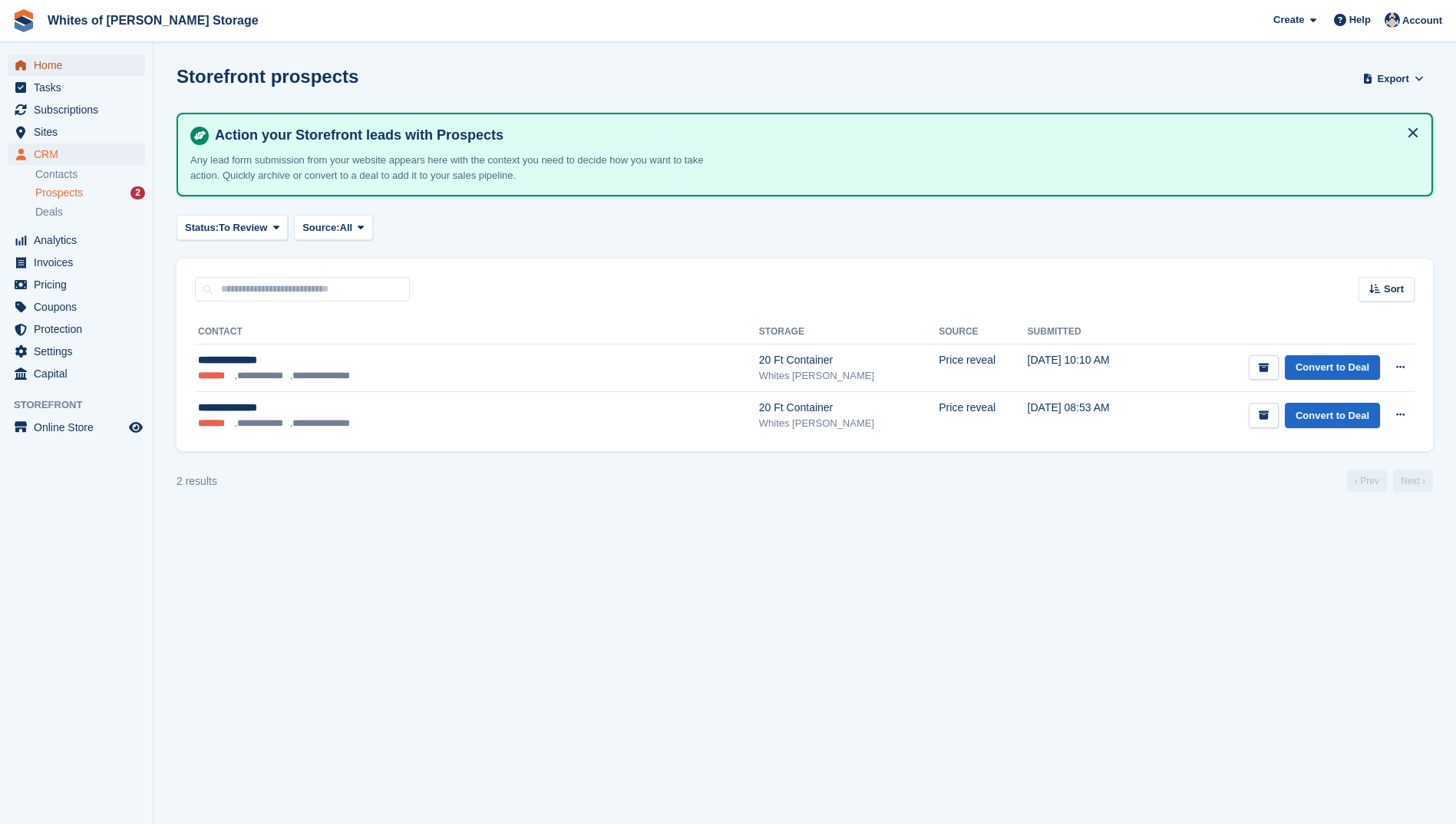
click at [55, 69] on span "Home" at bounding box center [80, 65] width 92 height 22
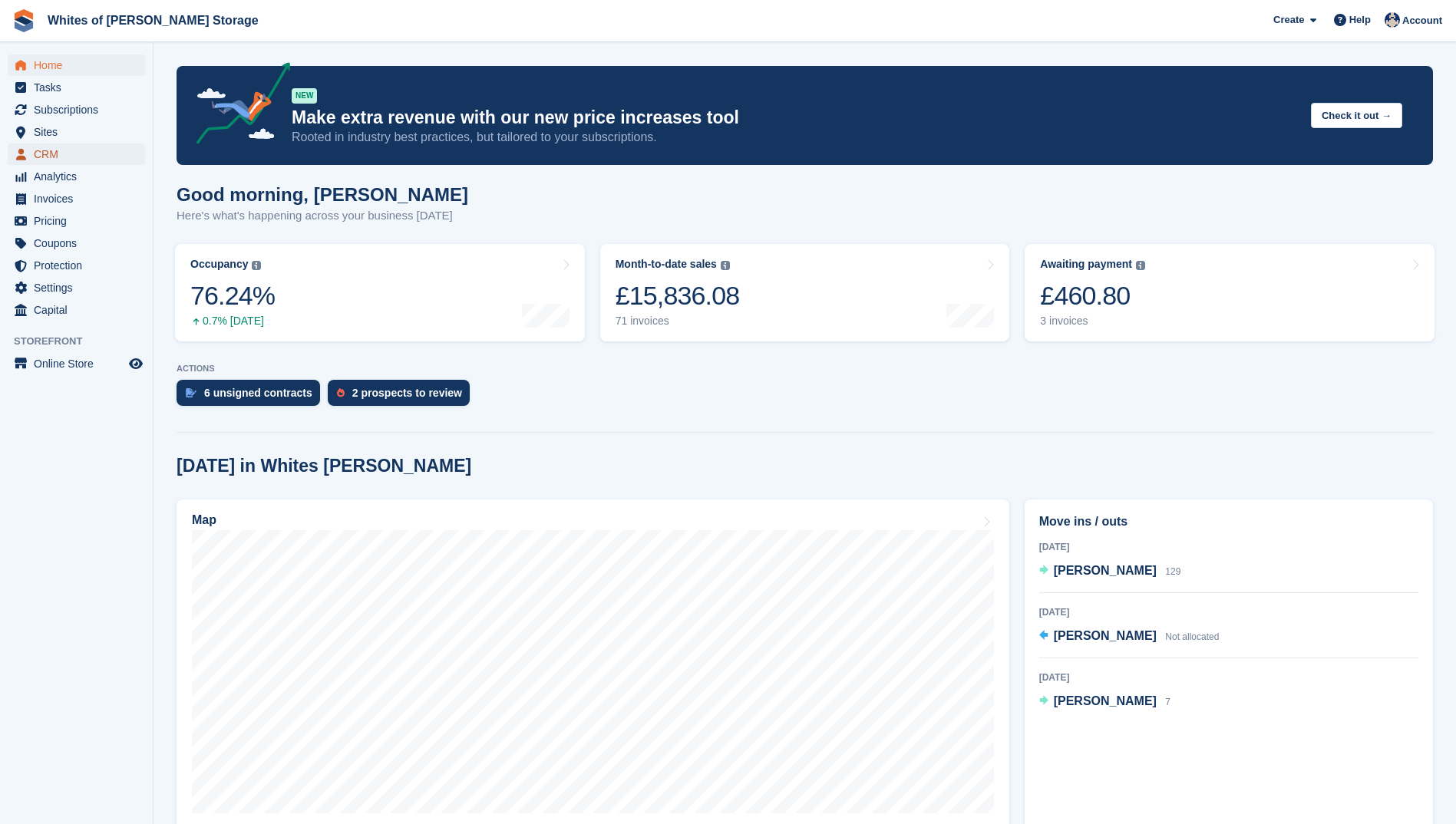
click at [50, 159] on span "CRM" at bounding box center [80, 154] width 92 height 22
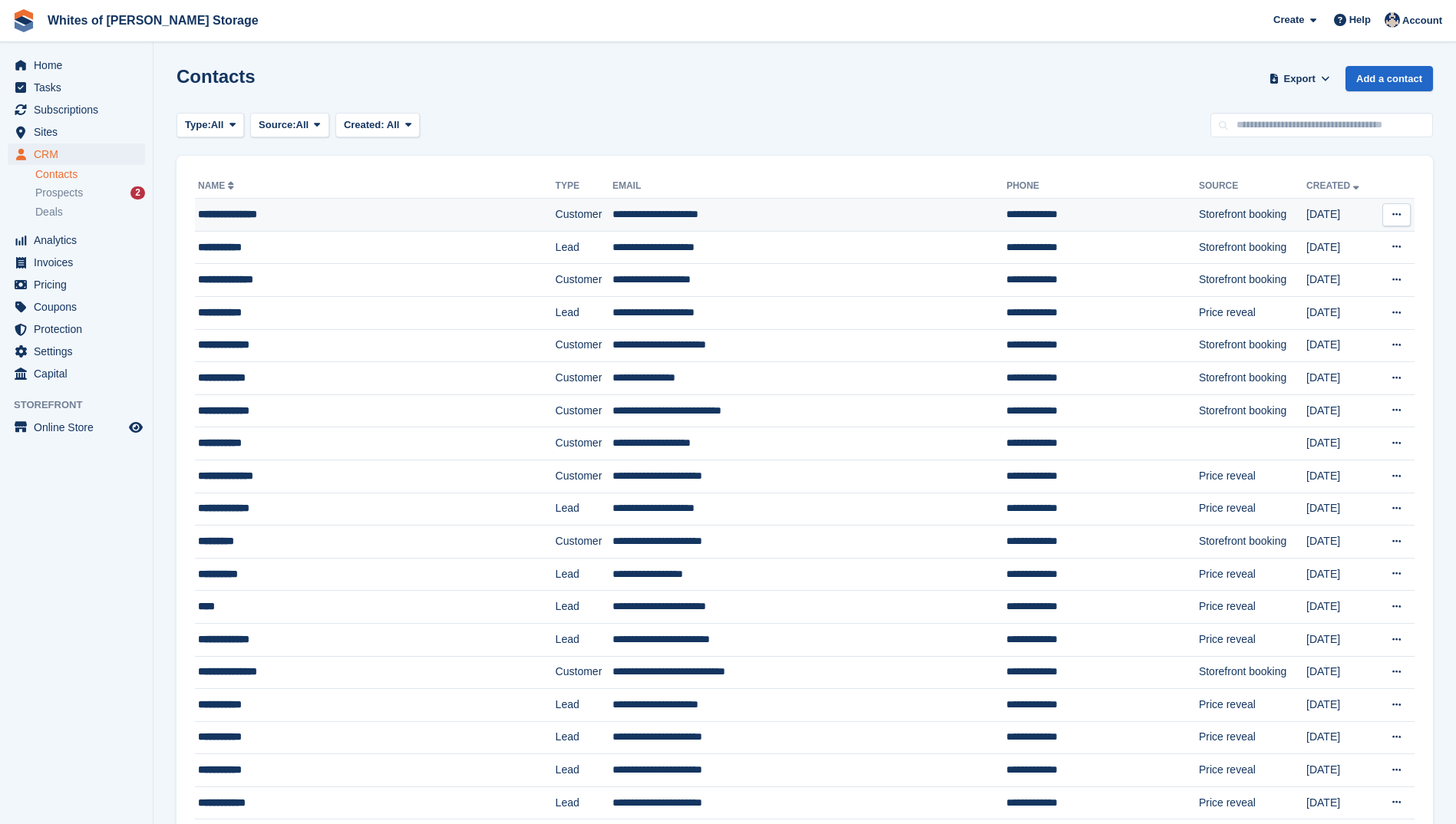
click at [238, 215] on div "**********" at bounding box center [343, 214] width 291 height 16
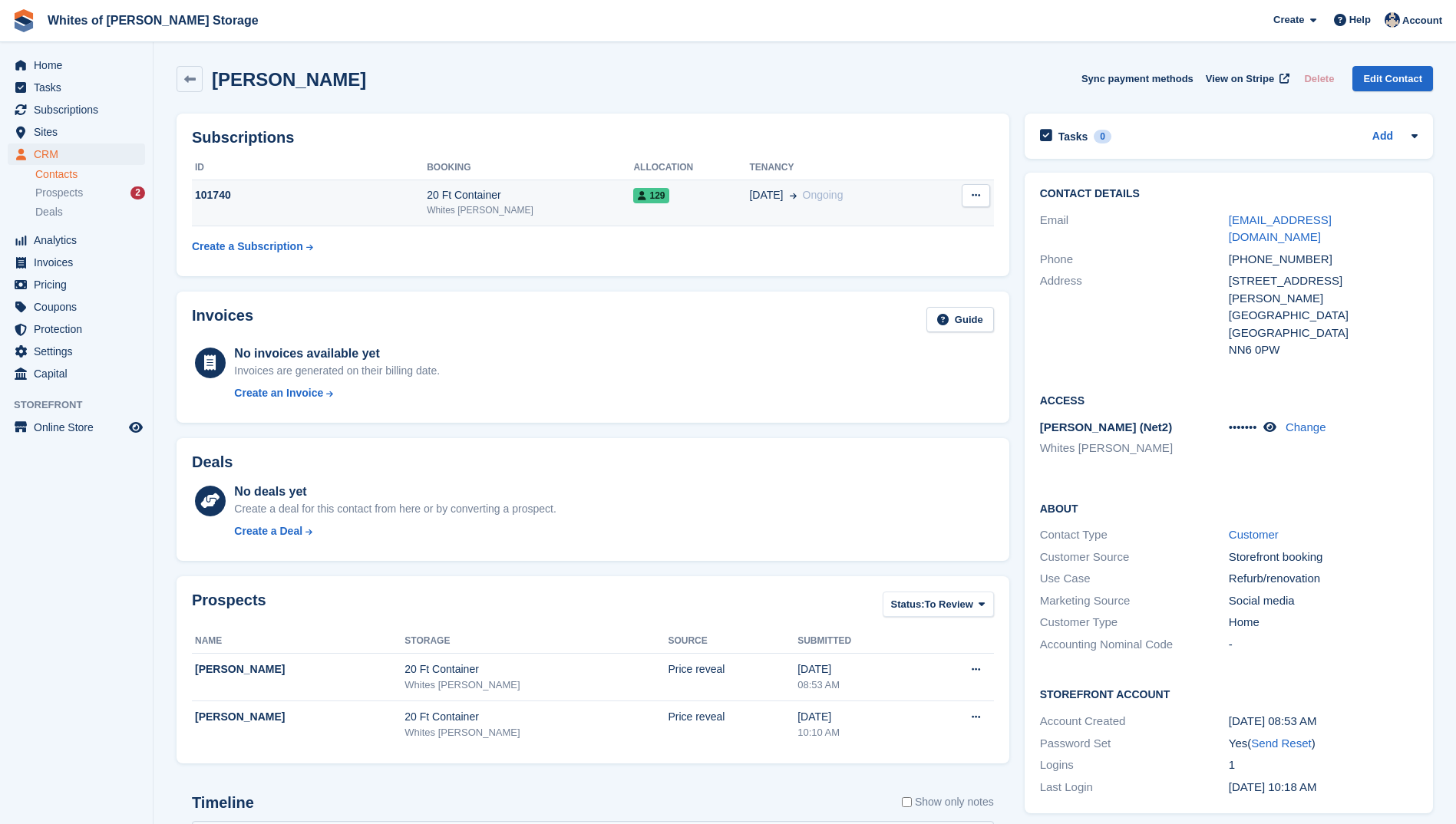
click at [208, 196] on div "101740" at bounding box center [309, 195] width 235 height 16
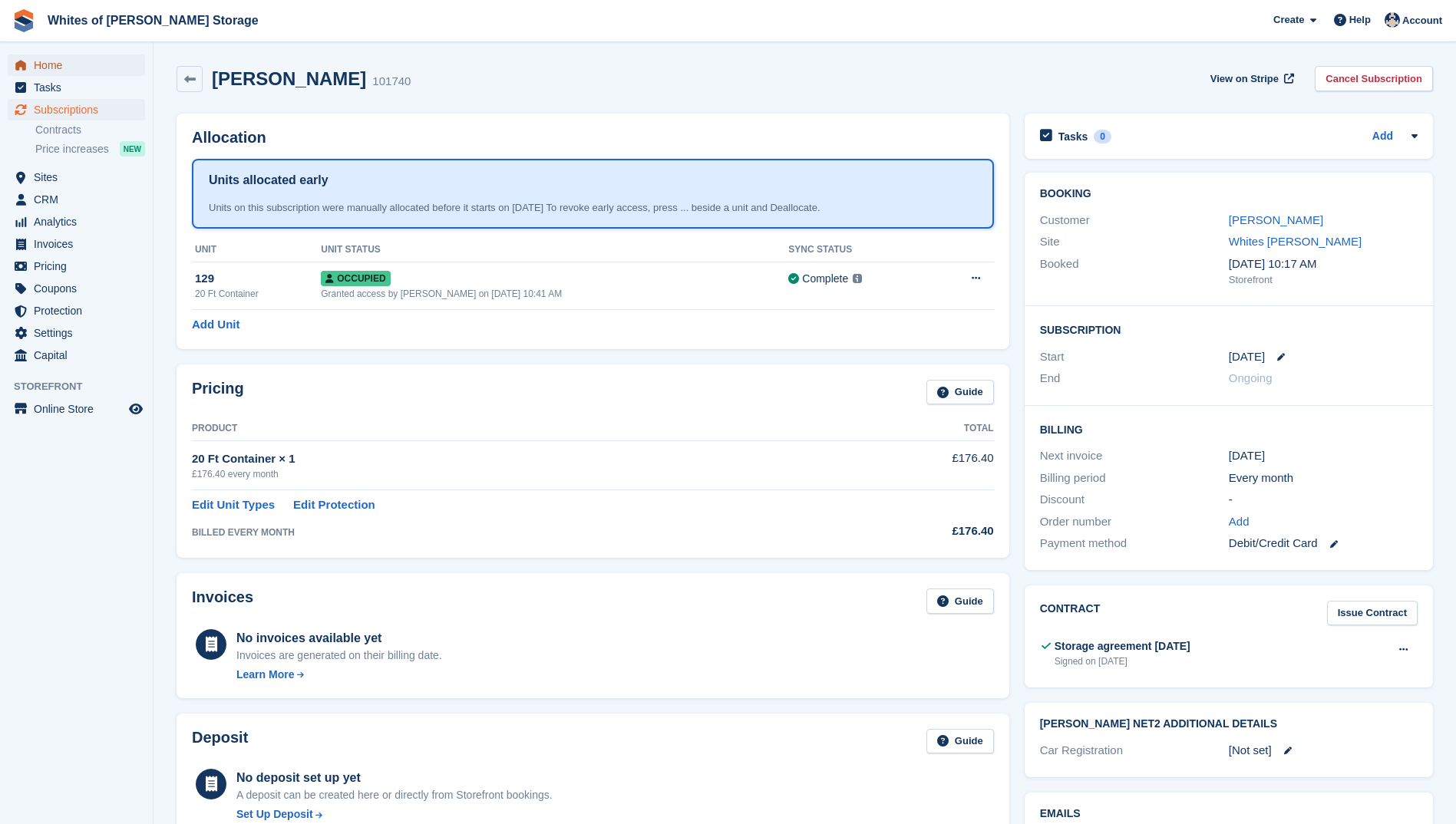
click at [58, 68] on span "Home" at bounding box center [80, 65] width 92 height 22
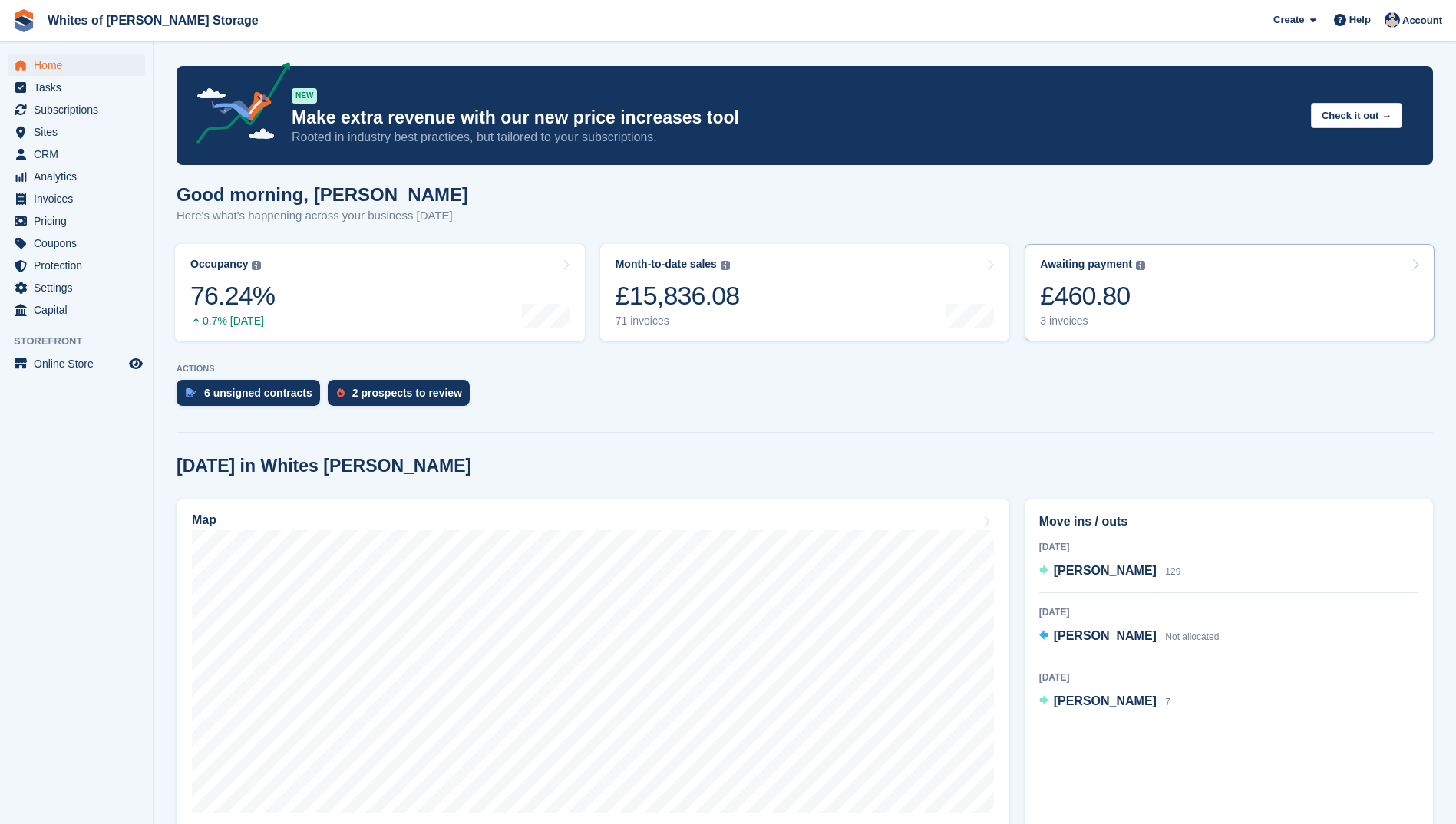
click at [1059, 314] on div "3 invoices" at bounding box center [1092, 320] width 105 height 13
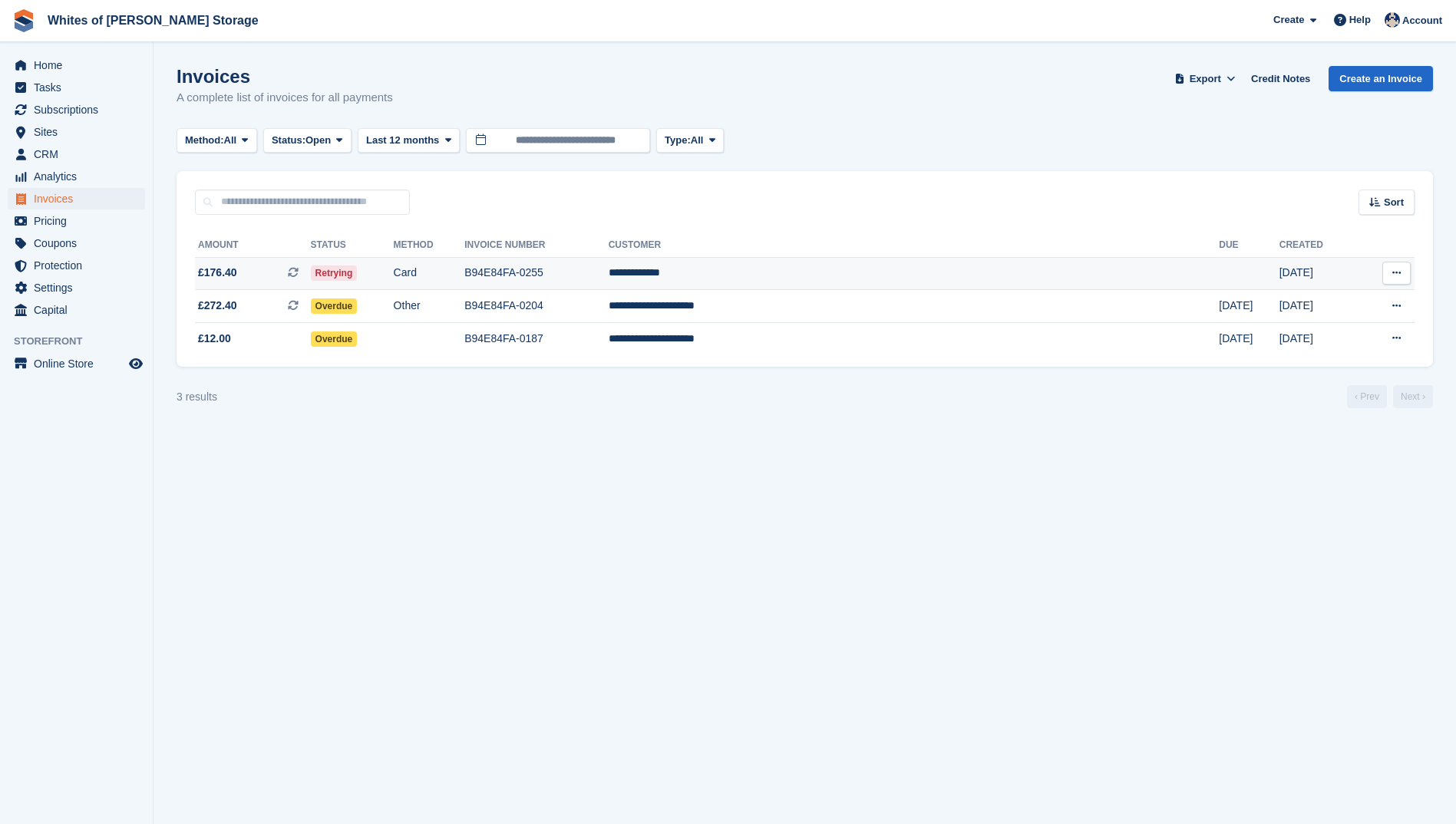
click at [842, 276] on td "**********" at bounding box center [913, 273] width 611 height 33
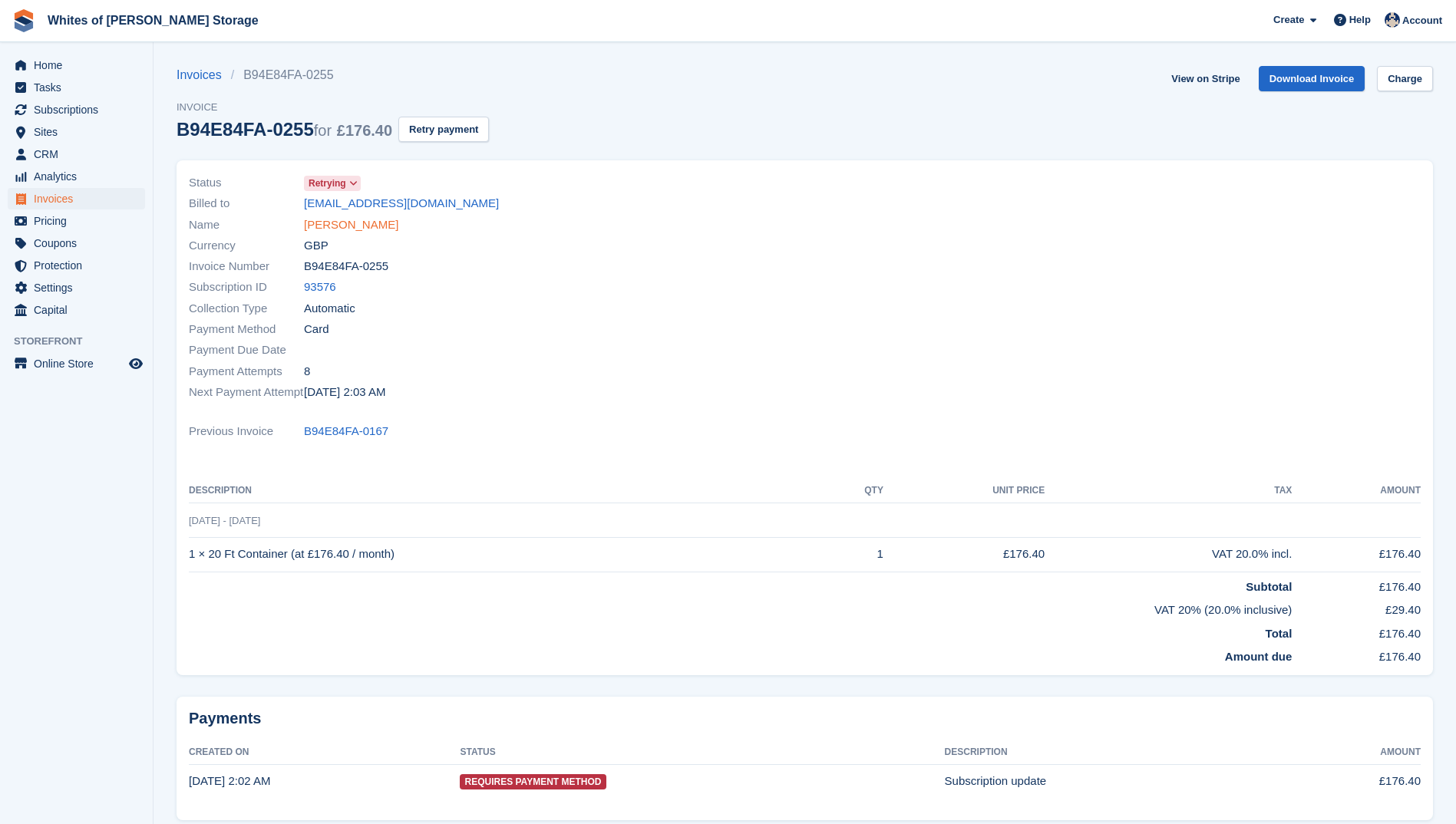
click at [323, 228] on link "[PERSON_NAME]" at bounding box center [352, 225] width 95 height 18
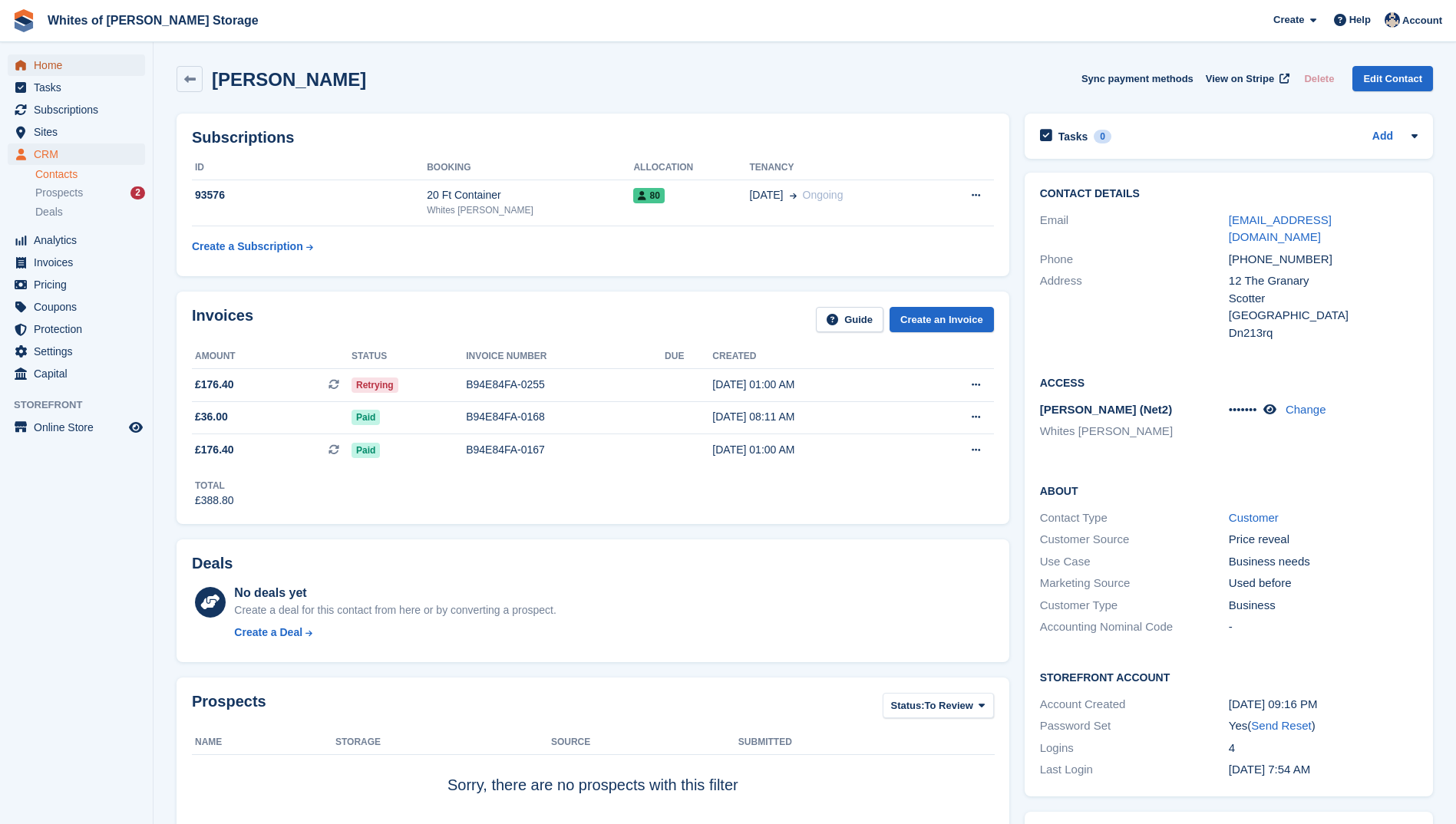
click at [64, 73] on span "Home" at bounding box center [80, 65] width 92 height 22
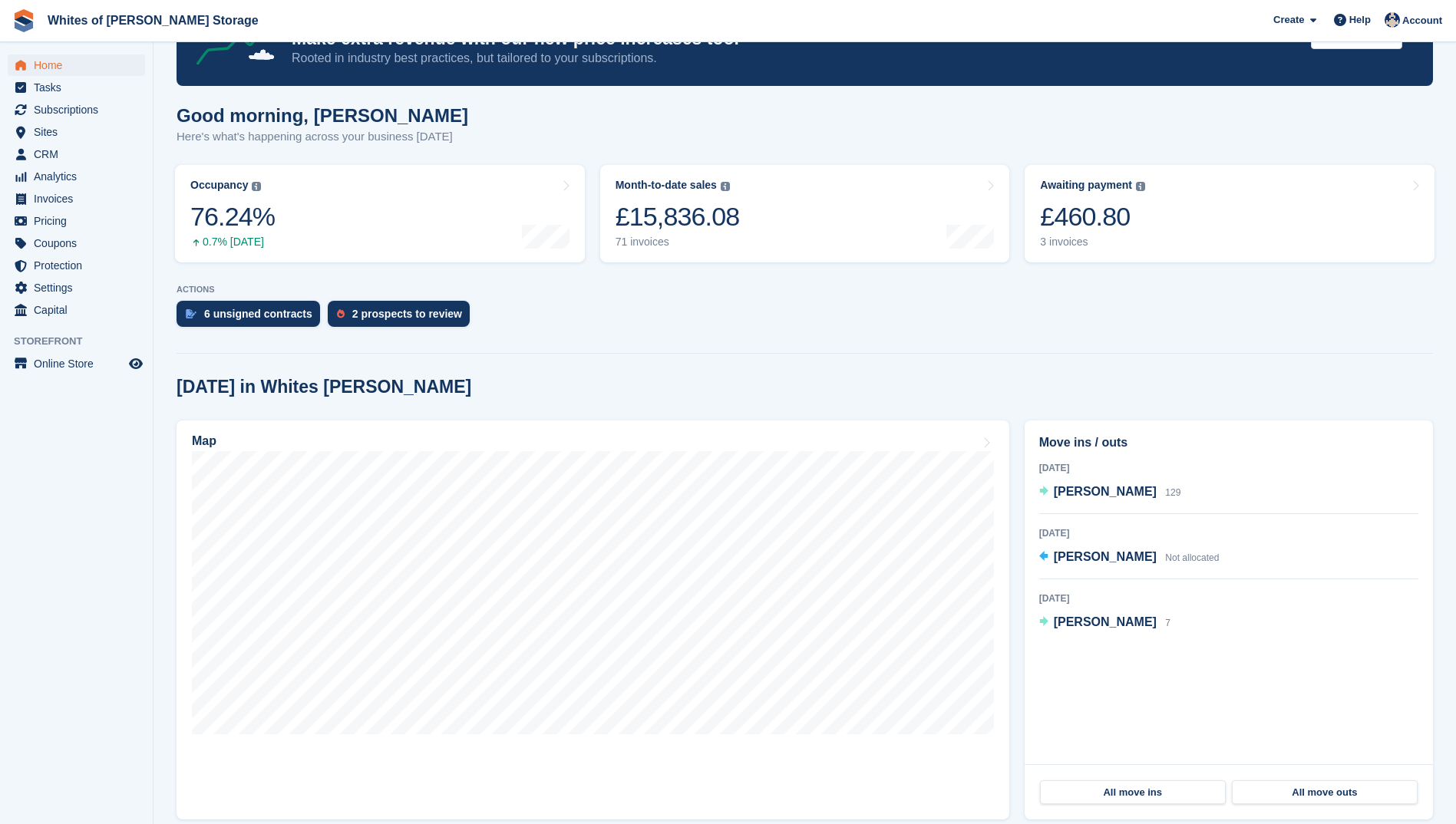
scroll to position [77, 0]
